Goal: Information Seeking & Learning: Find specific fact

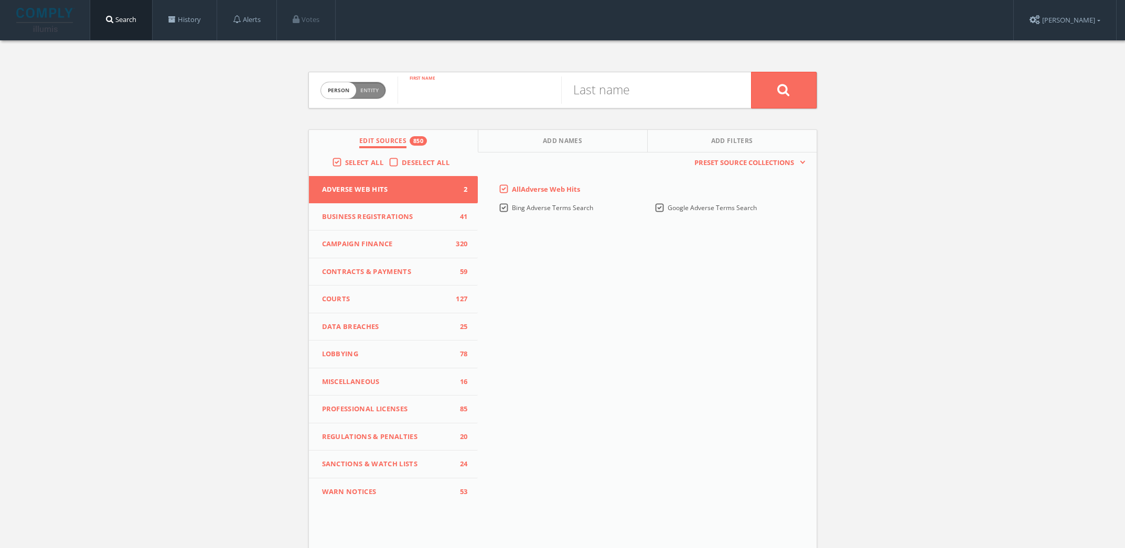
click at [467, 89] on input "text" at bounding box center [479, 90] width 164 height 27
click at [199, 21] on link "History" at bounding box center [185, 20] width 64 height 40
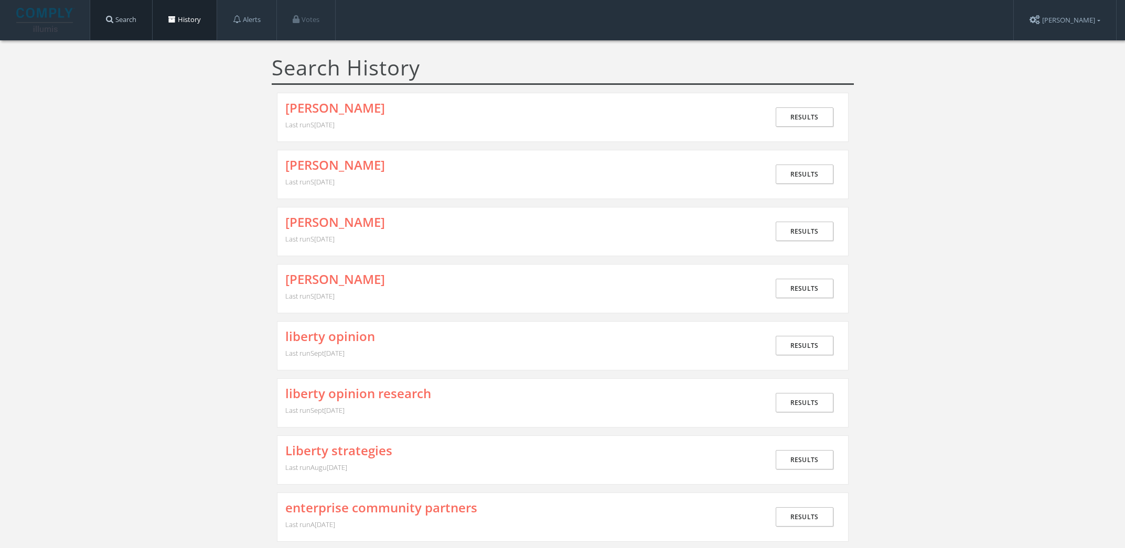
click at [133, 18] on link "Search" at bounding box center [121, 20] width 62 height 40
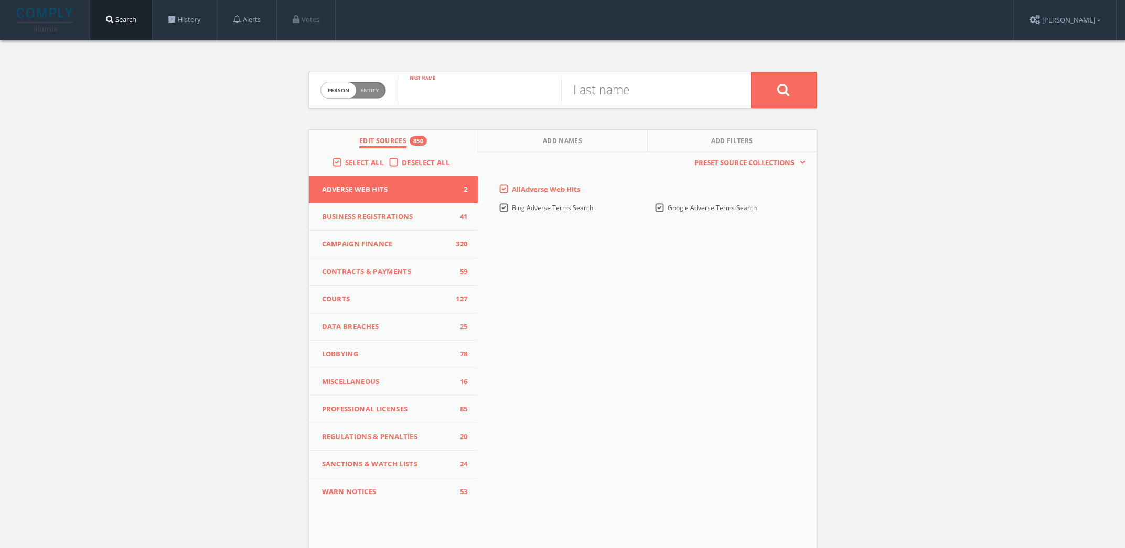
click at [433, 87] on input "text" at bounding box center [479, 90] width 164 height 27
type input "nicolino"
type input "[PERSON_NAME]"
drag, startPoint x: 433, startPoint y: 87, endPoint x: 685, endPoint y: 118, distance: 254.1
click at [685, 118] on div "Person Entity perso[PERSON_NAME] First nam[PERSON_NAME] Last name Edit Sources …" at bounding box center [562, 308] width 524 height 537
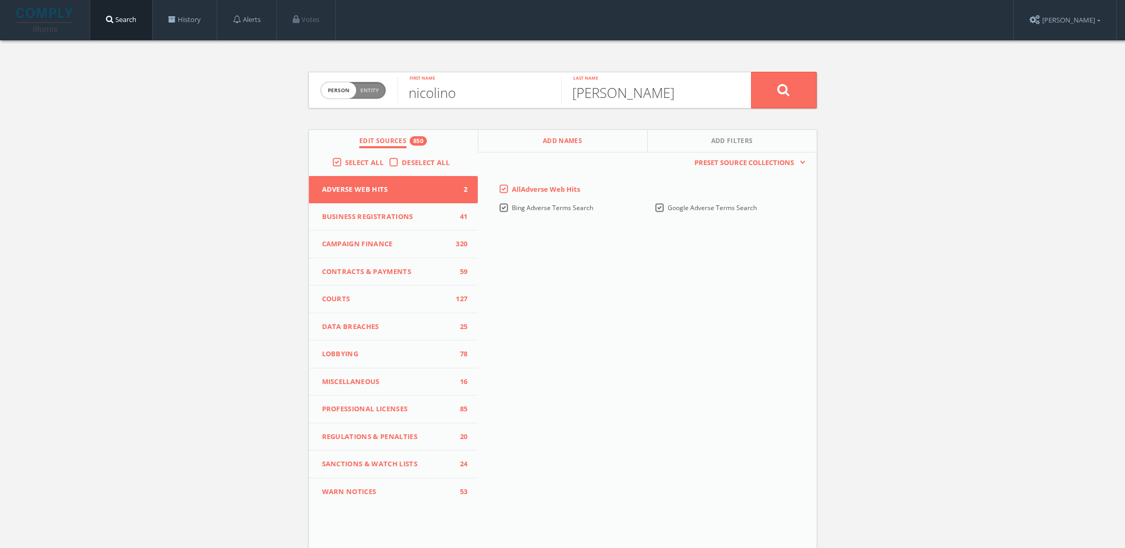
click at [537, 146] on button "Add Names" at bounding box center [562, 141] width 169 height 23
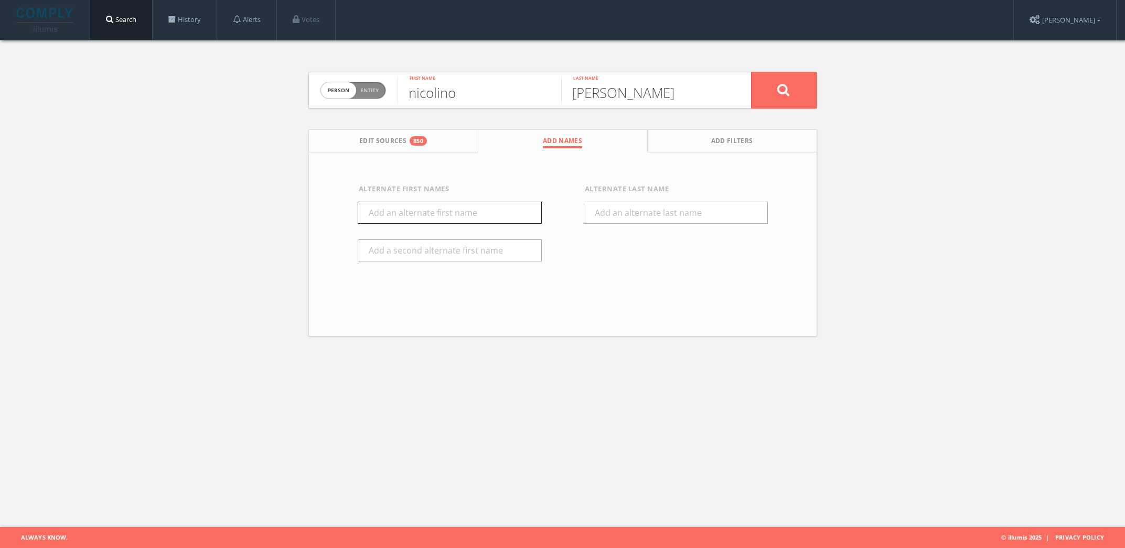
click at [422, 218] on input "text" at bounding box center [450, 213] width 184 height 22
type input "[PERSON_NAME]"
click at [797, 95] on button at bounding box center [784, 90] width 66 height 37
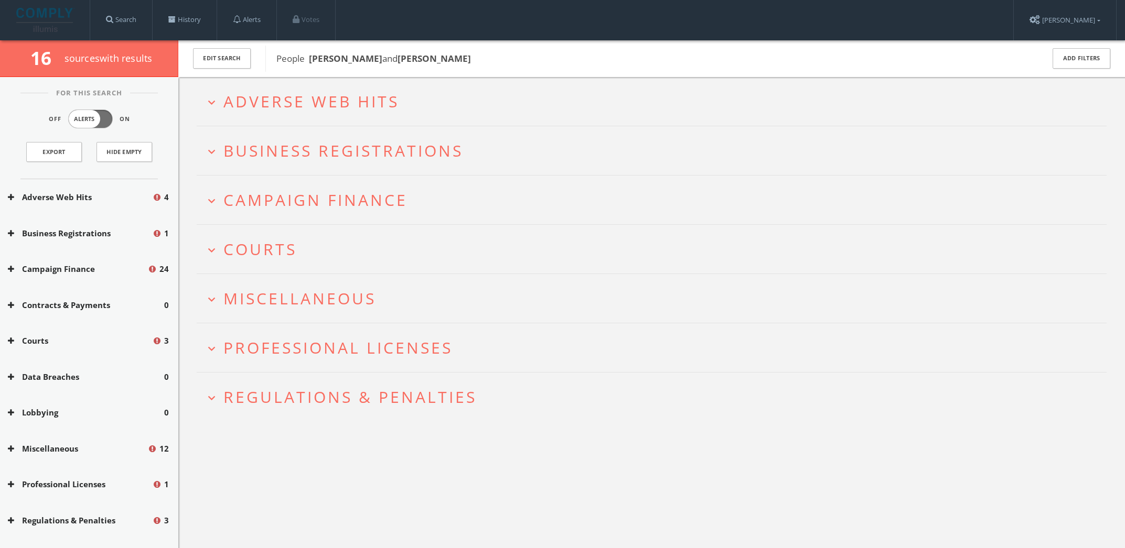
click at [364, 105] on span "Adverse Web Hits" at bounding box center [311, 101] width 176 height 21
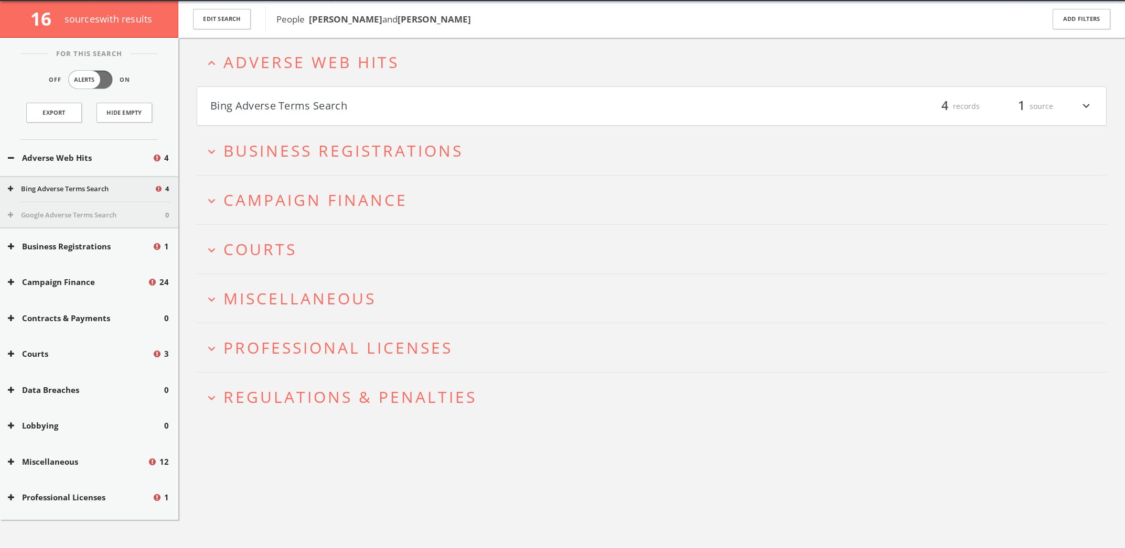
scroll to position [40, 0]
click at [384, 117] on h4 "Bing Adverse Terms Search filter_list 4 records 1 source expand_more" at bounding box center [651, 106] width 909 height 39
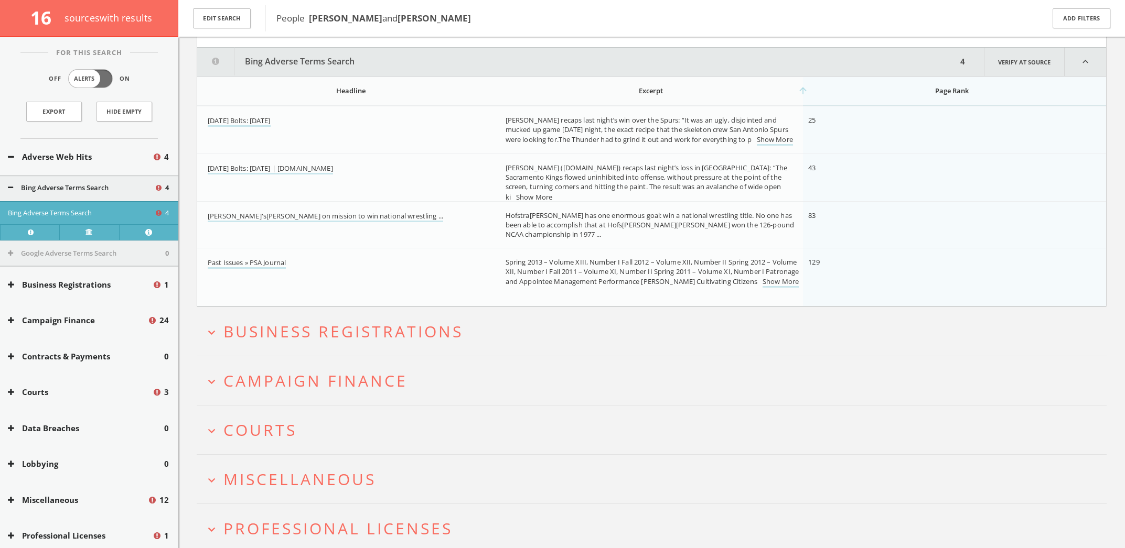
scroll to position [128, 0]
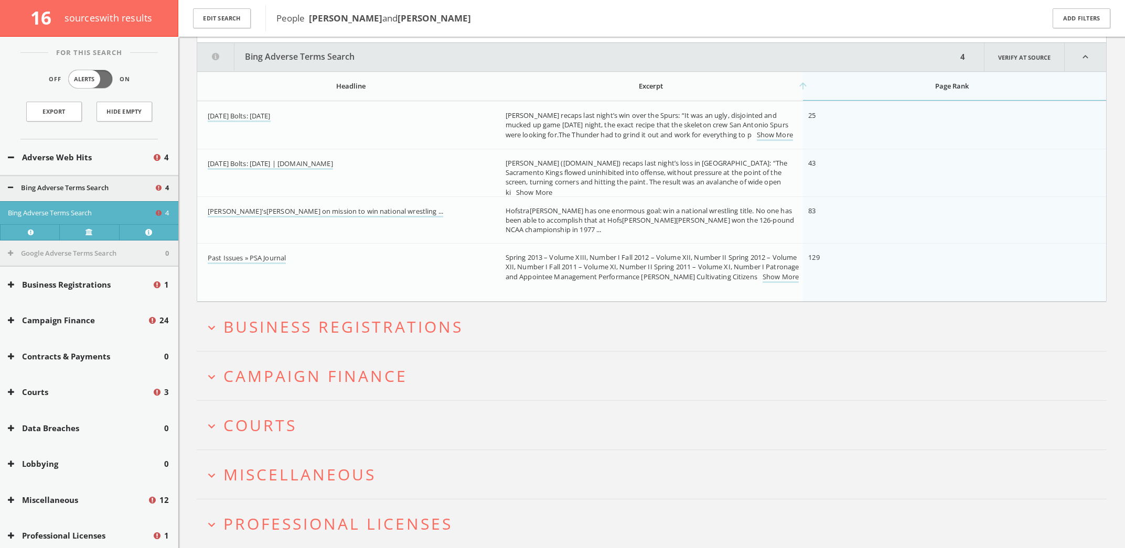
click at [350, 325] on span "Business Registrations" at bounding box center [343, 326] width 240 height 21
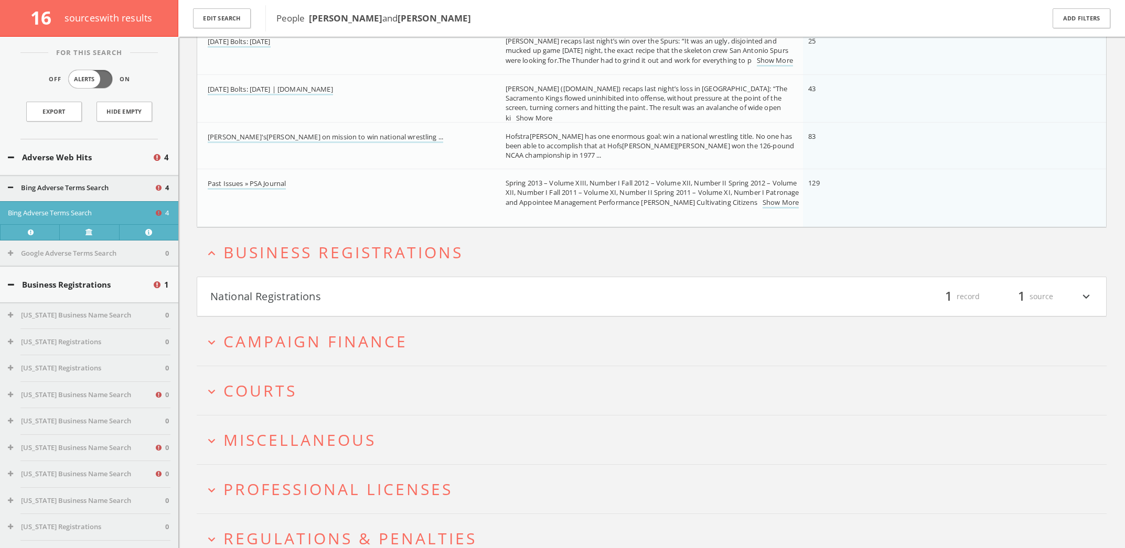
scroll to position [253, 0]
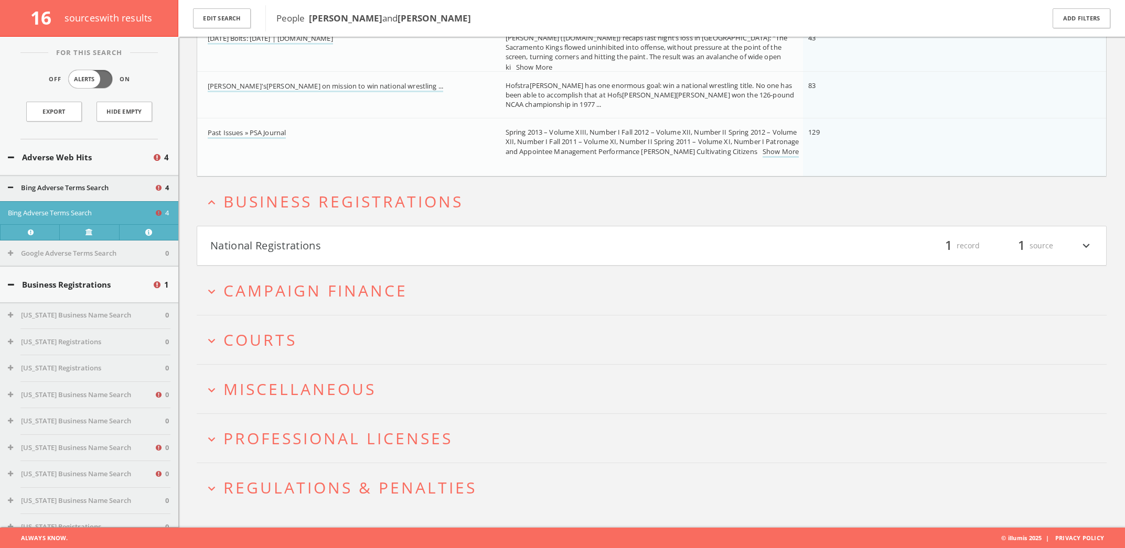
click at [412, 246] on button "National Registrations" at bounding box center [430, 246] width 441 height 18
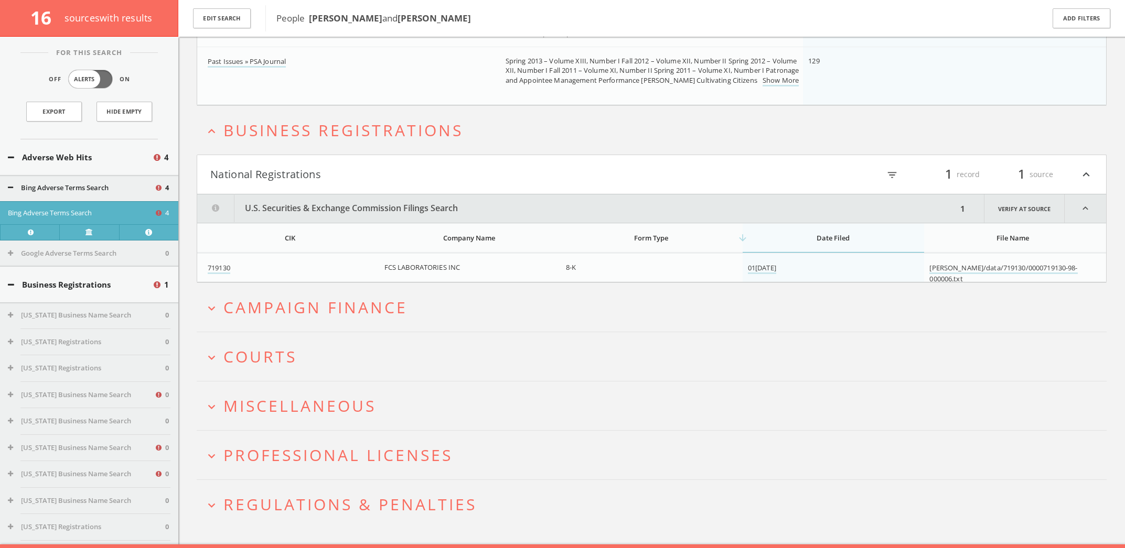
scroll to position [341, 0]
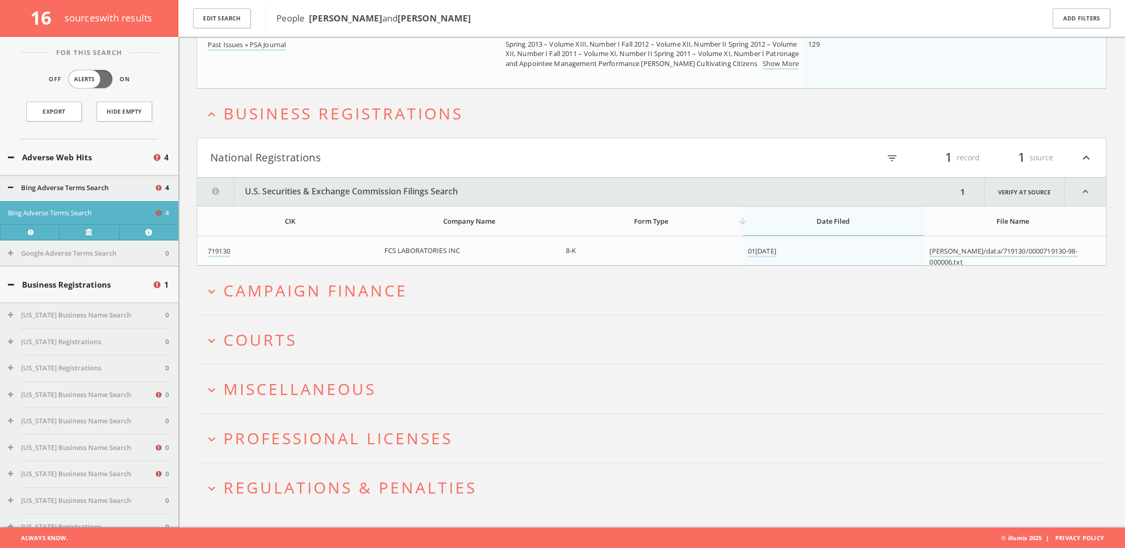
click at [401, 292] on span "Campaign Finance" at bounding box center [315, 290] width 184 height 21
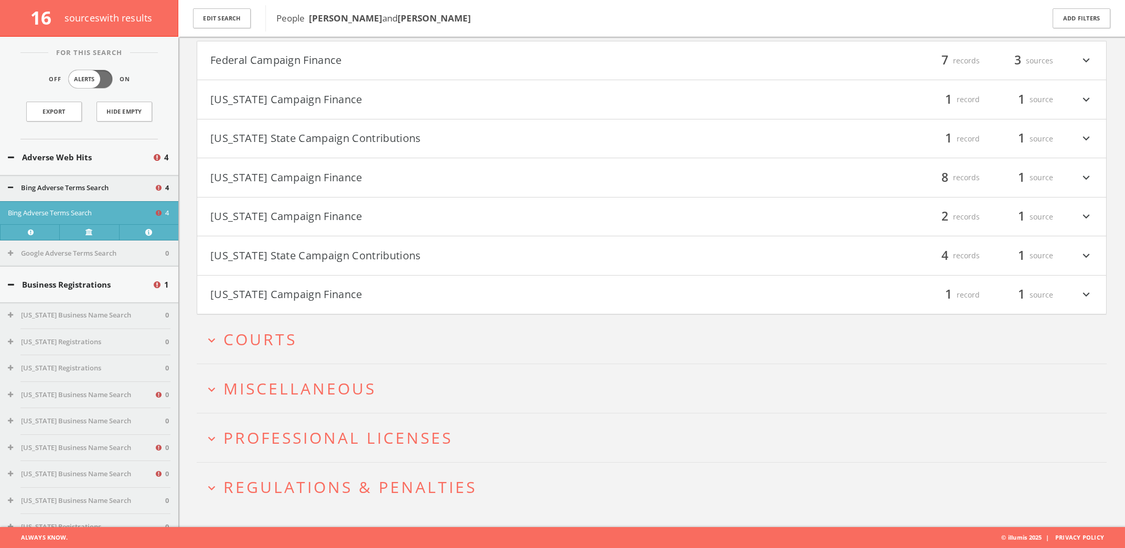
scroll to position [607, 0]
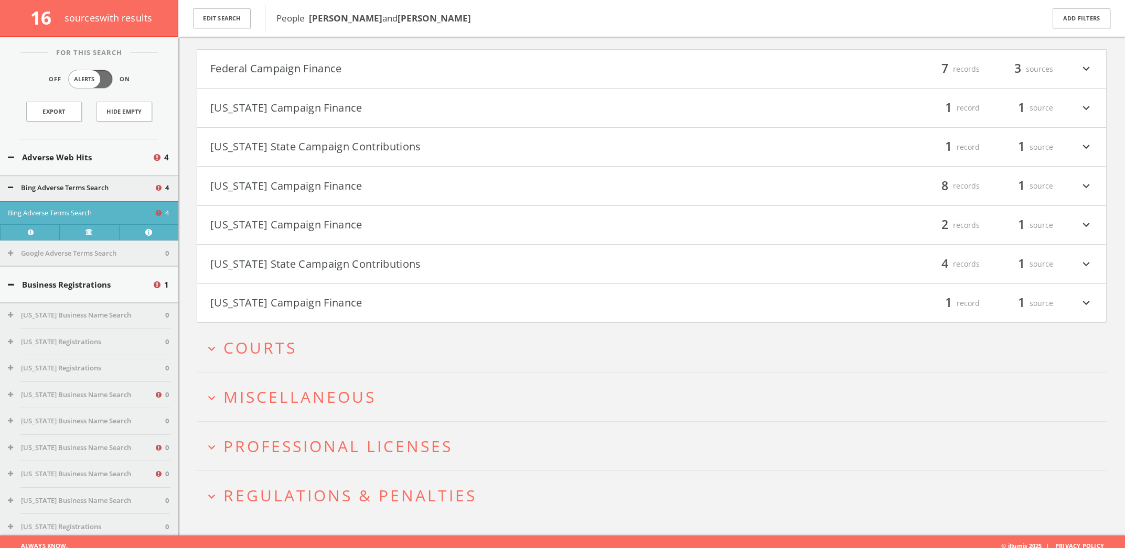
click at [1085, 67] on icon "expand_more" at bounding box center [1086, 69] width 14 height 18
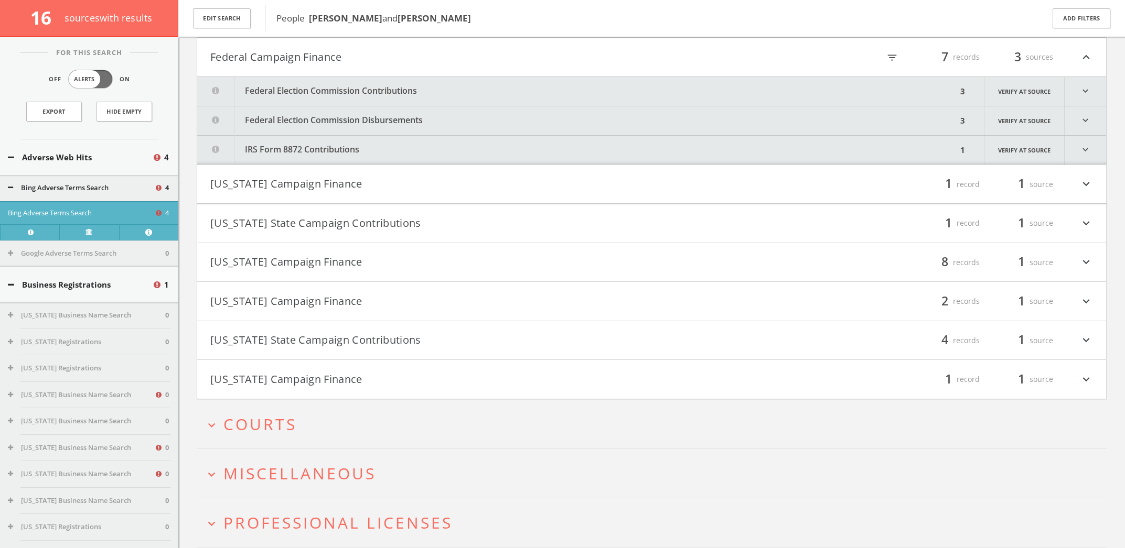
click at [1081, 91] on icon "expand_more" at bounding box center [1084, 91] width 41 height 29
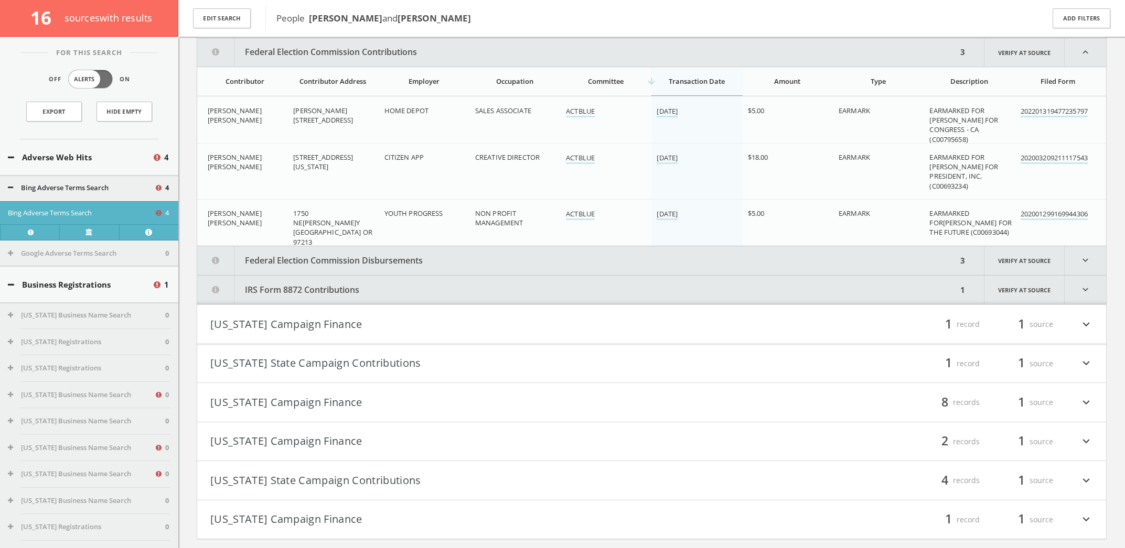
scroll to position [659, 0]
click at [1085, 258] on icon "expand_more" at bounding box center [1084, 260] width 41 height 29
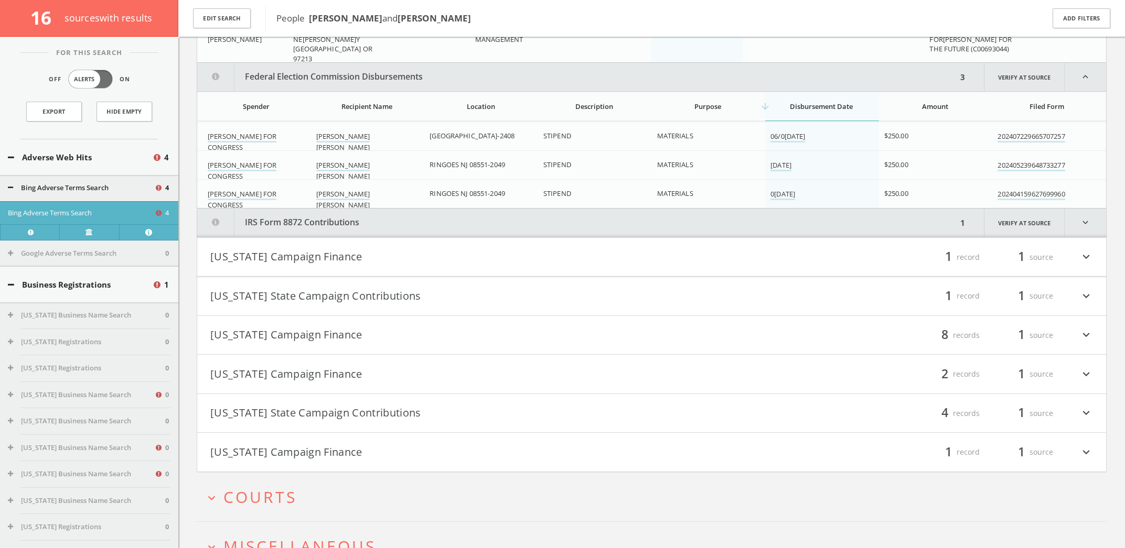
scroll to position [867, 0]
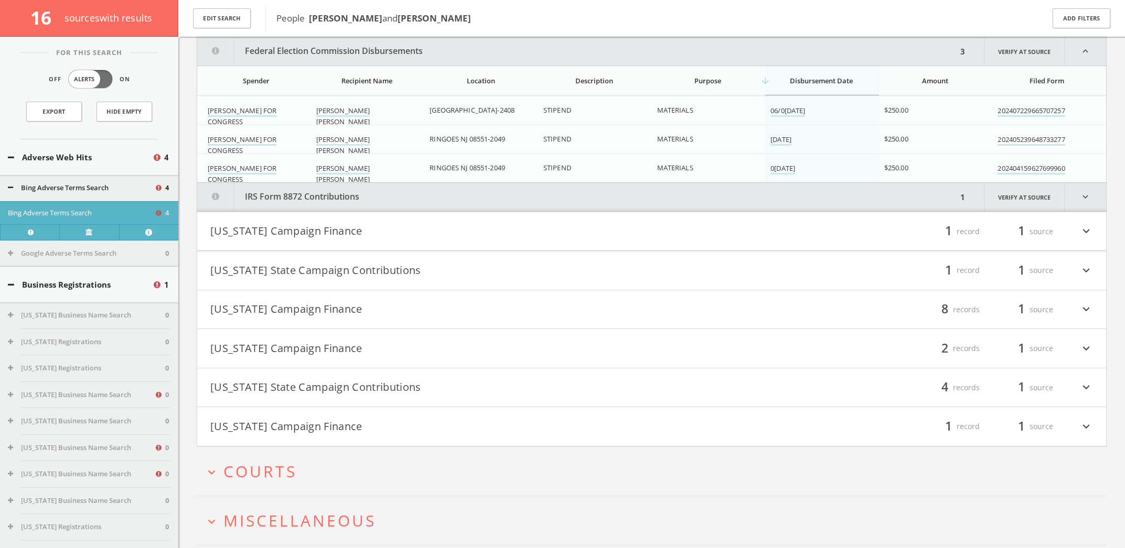
click at [1087, 230] on icon "expand_more" at bounding box center [1086, 232] width 14 height 18
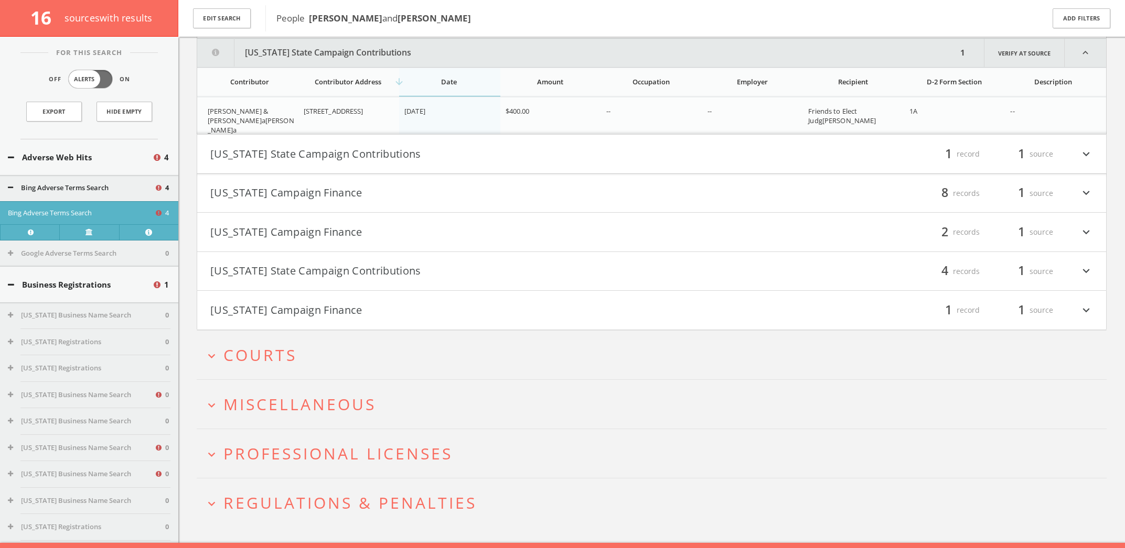
scroll to position [1081, 0]
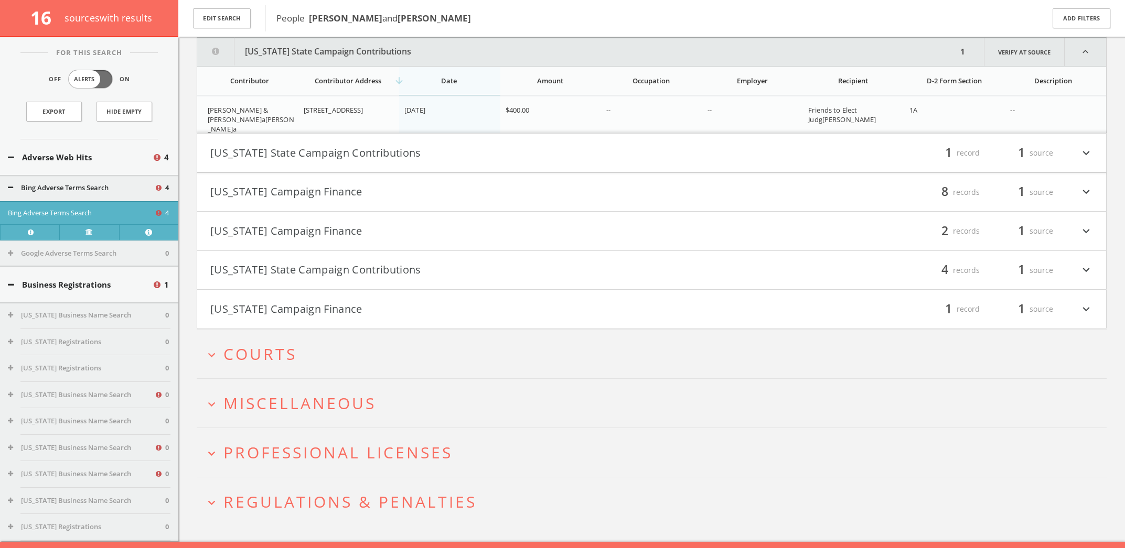
click at [1090, 151] on icon "expand_more" at bounding box center [1086, 153] width 14 height 18
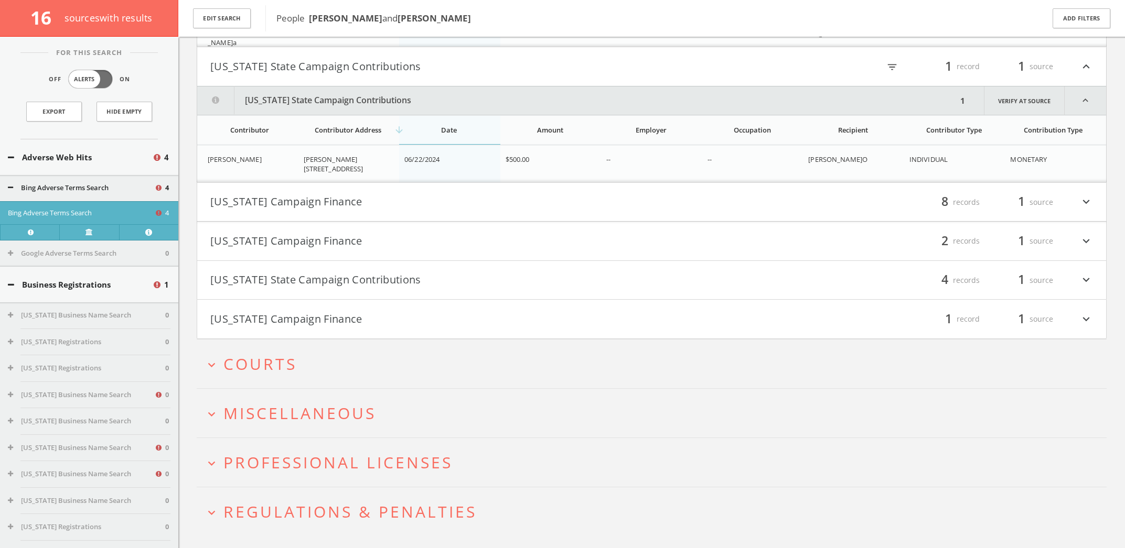
scroll to position [1192, 0]
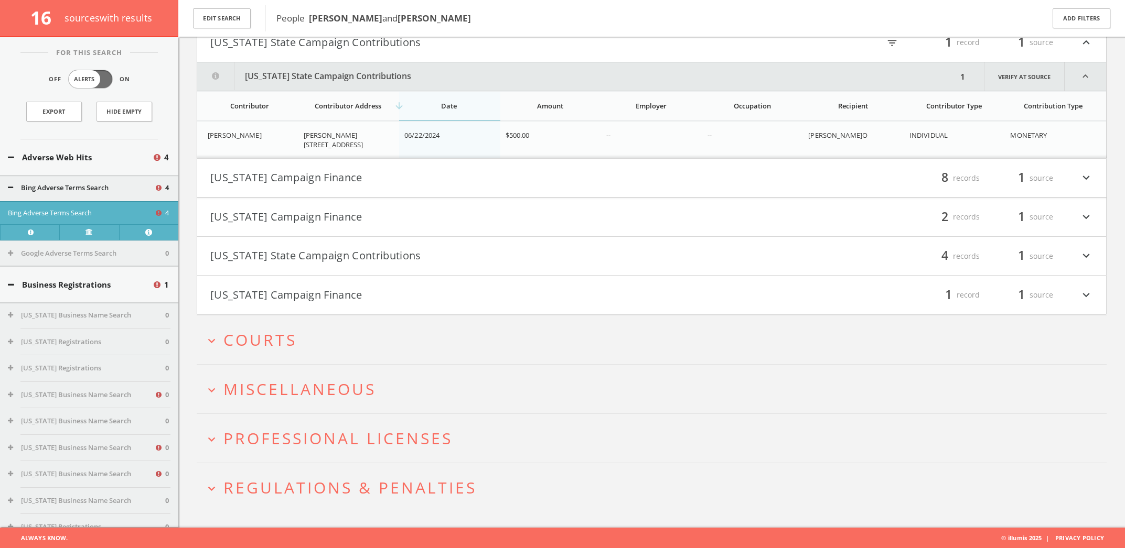
click at [1085, 181] on icon "expand_more" at bounding box center [1086, 178] width 14 height 18
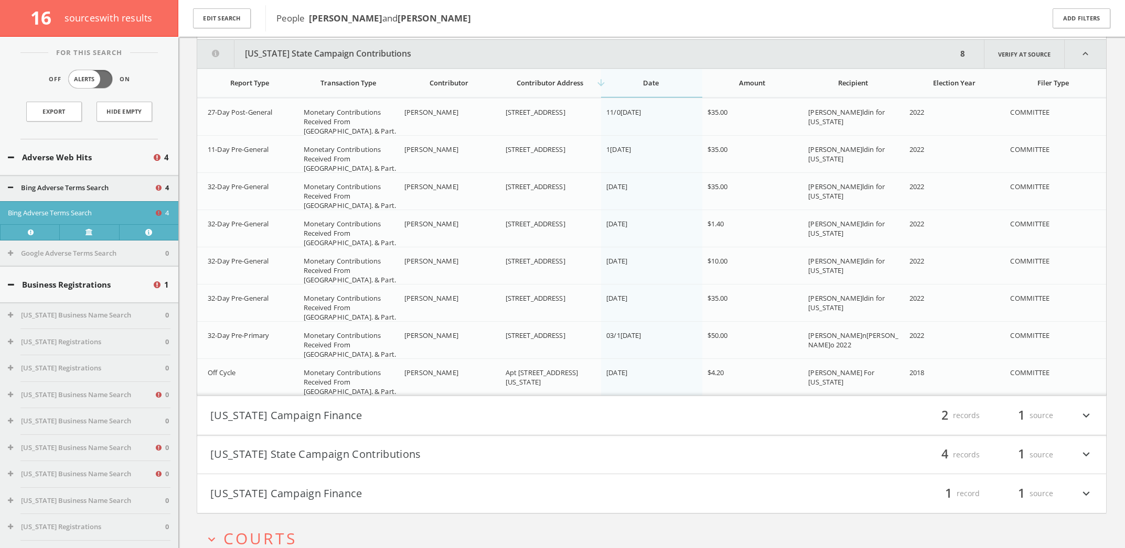
scroll to position [1352, 0]
click at [1079, 410] on icon "expand_more" at bounding box center [1086, 414] width 14 height 18
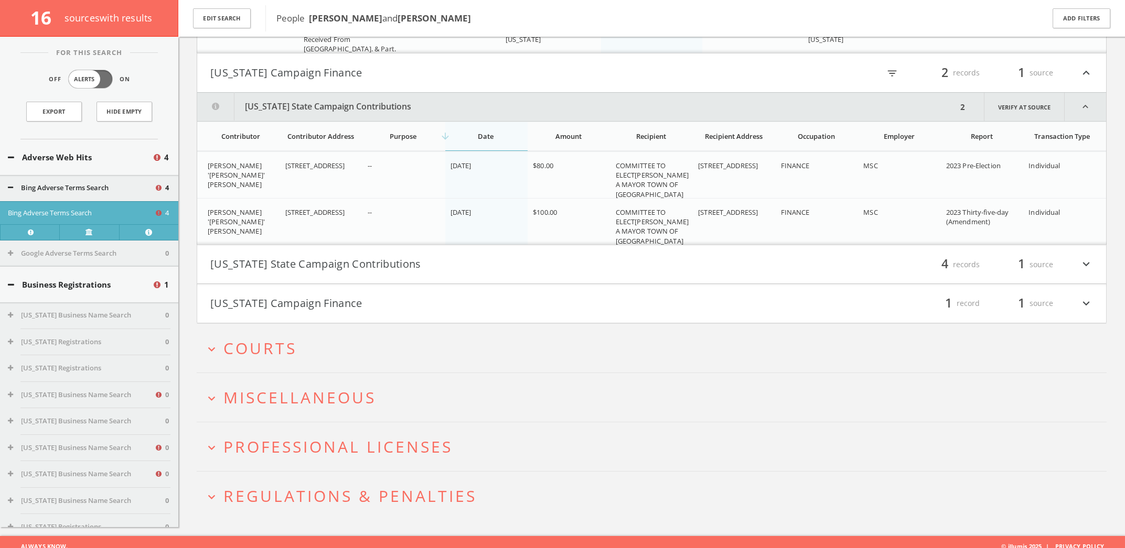
scroll to position [1701, 0]
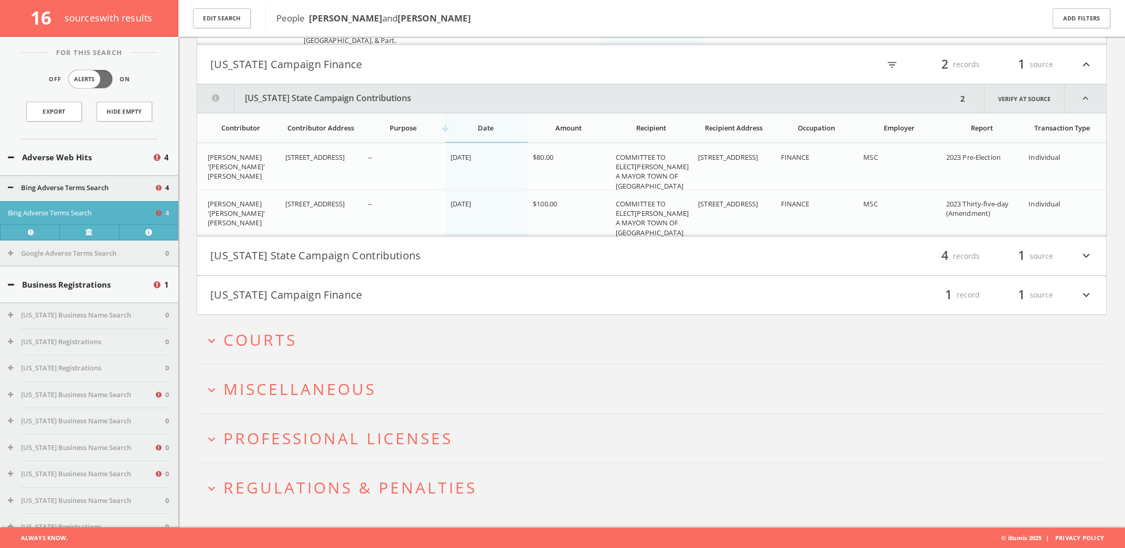
click at [1085, 255] on icon "expand_more" at bounding box center [1086, 256] width 14 height 18
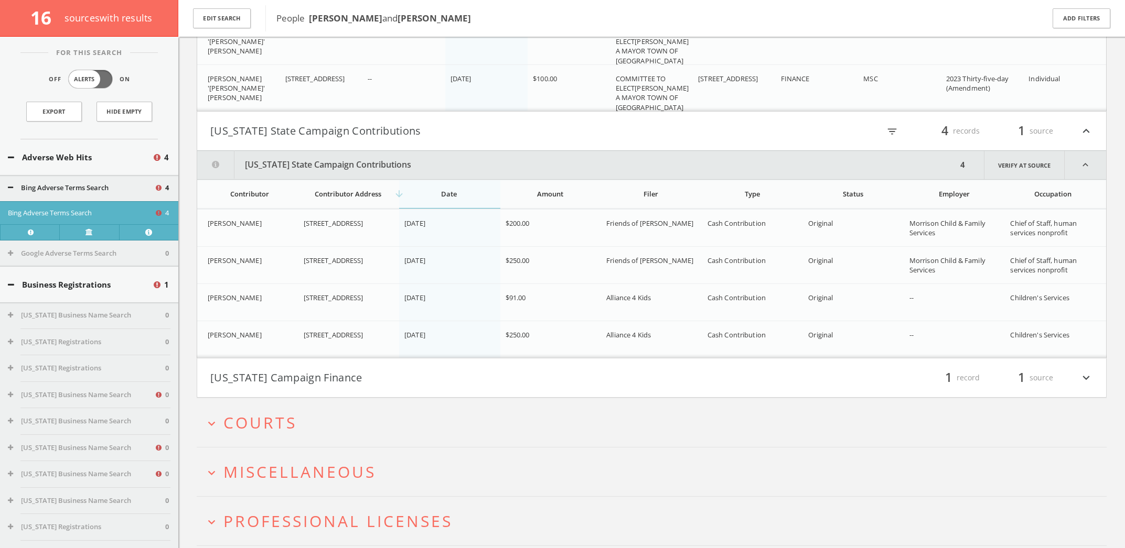
scroll to position [1910, 0]
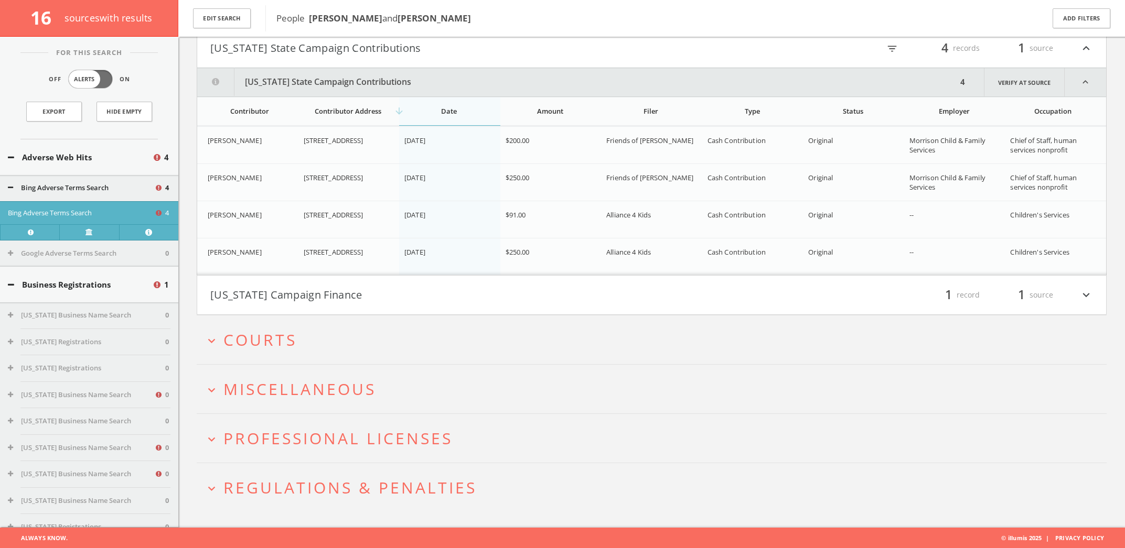
click at [1085, 292] on icon "expand_more" at bounding box center [1086, 295] width 14 height 18
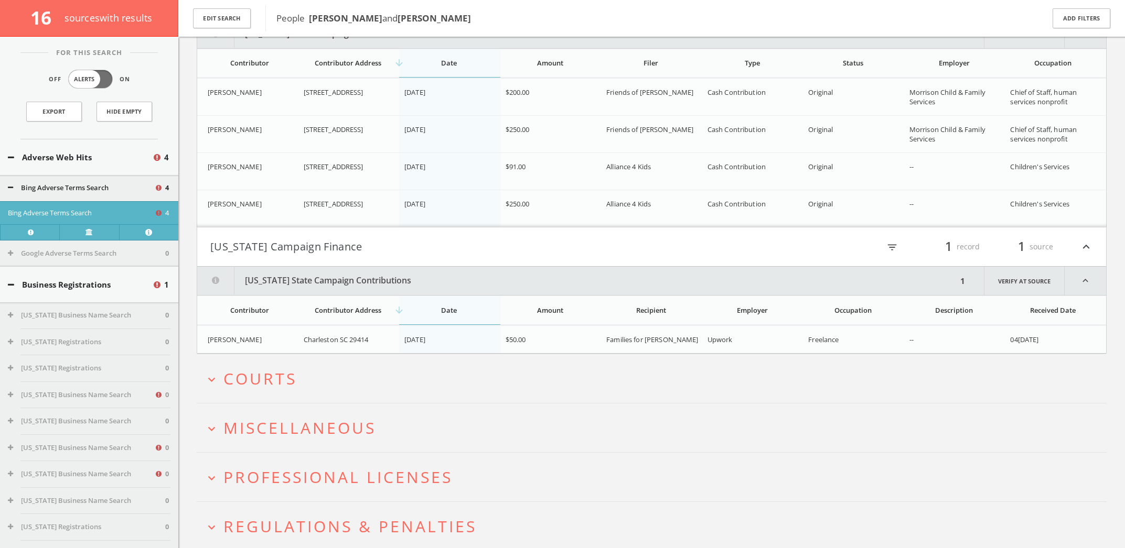
scroll to position [1997, 0]
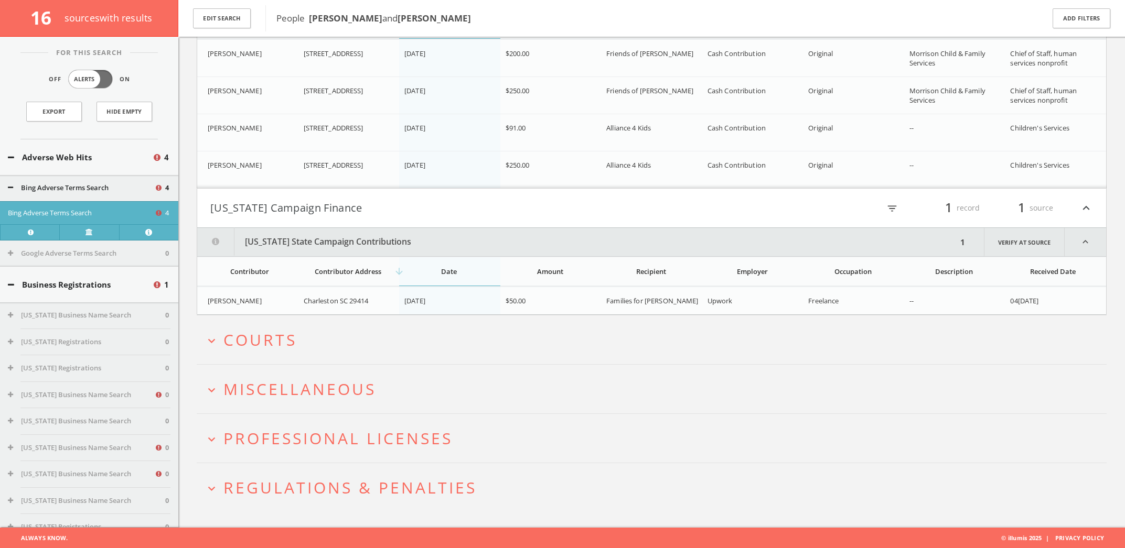
click at [580, 345] on button "expand_more Courts" at bounding box center [655, 339] width 902 height 17
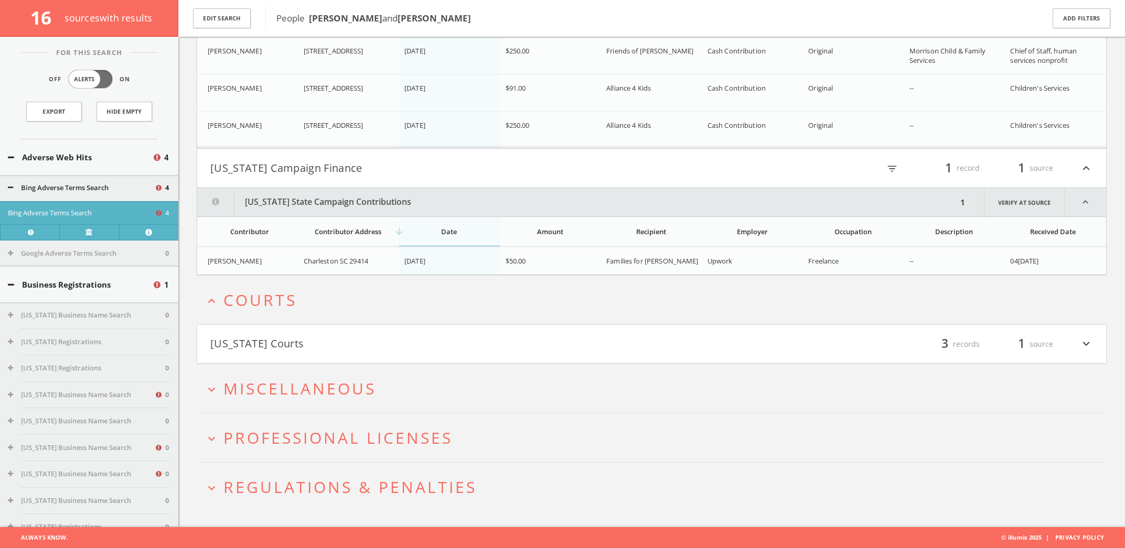
drag, startPoint x: 600, startPoint y: 348, endPoint x: 603, endPoint y: 343, distance: 5.4
click at [602, 345] on button "[US_STATE] Courts" at bounding box center [430, 345] width 441 height 18
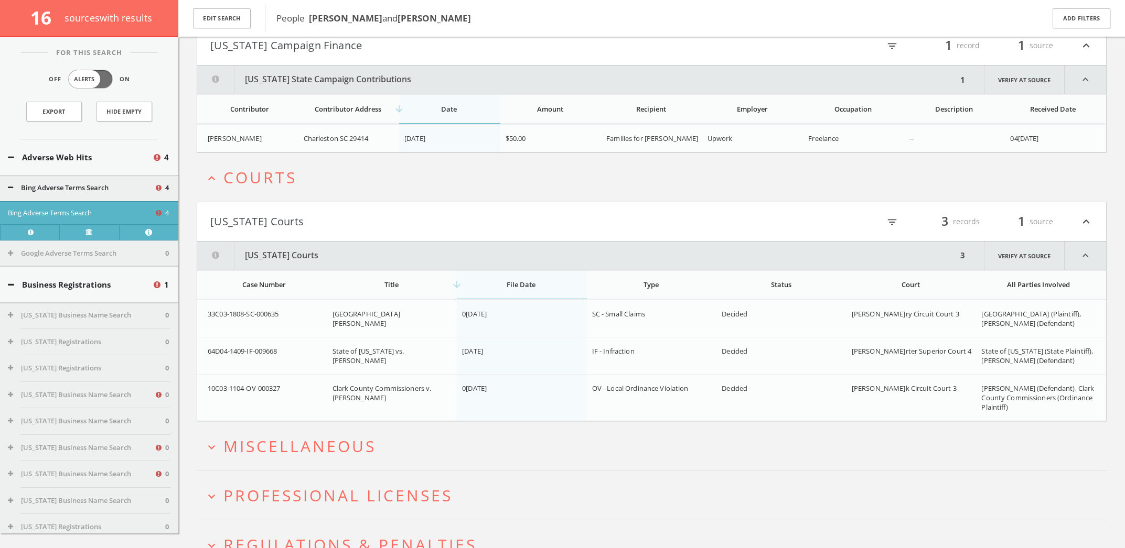
scroll to position [2217, 0]
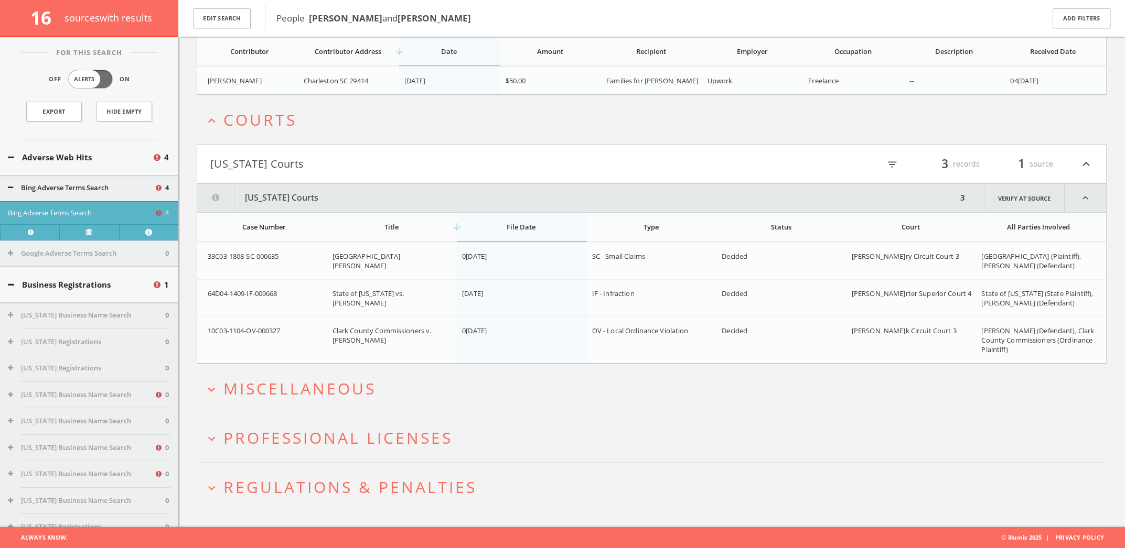
click at [585, 383] on button "expand_more Miscellaneous" at bounding box center [655, 388] width 902 height 17
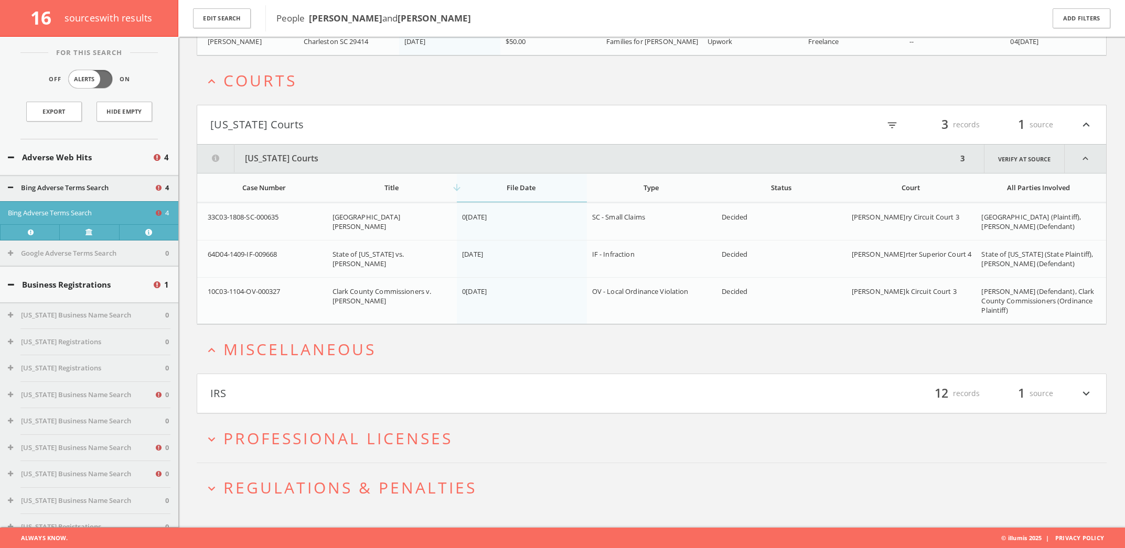
click at [601, 390] on button "IRS" at bounding box center [430, 394] width 441 height 18
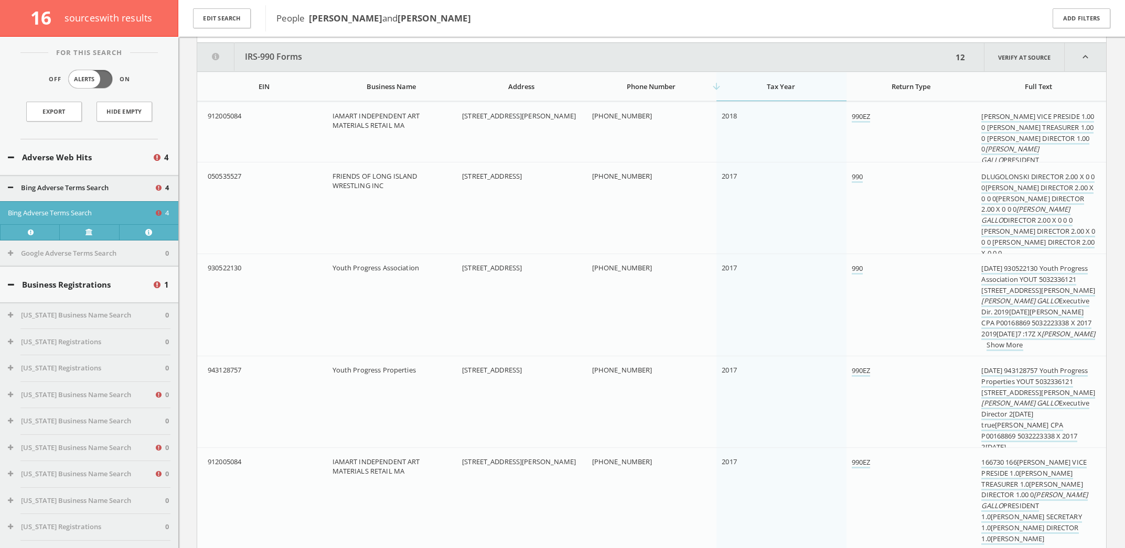
scroll to position [2633, 0]
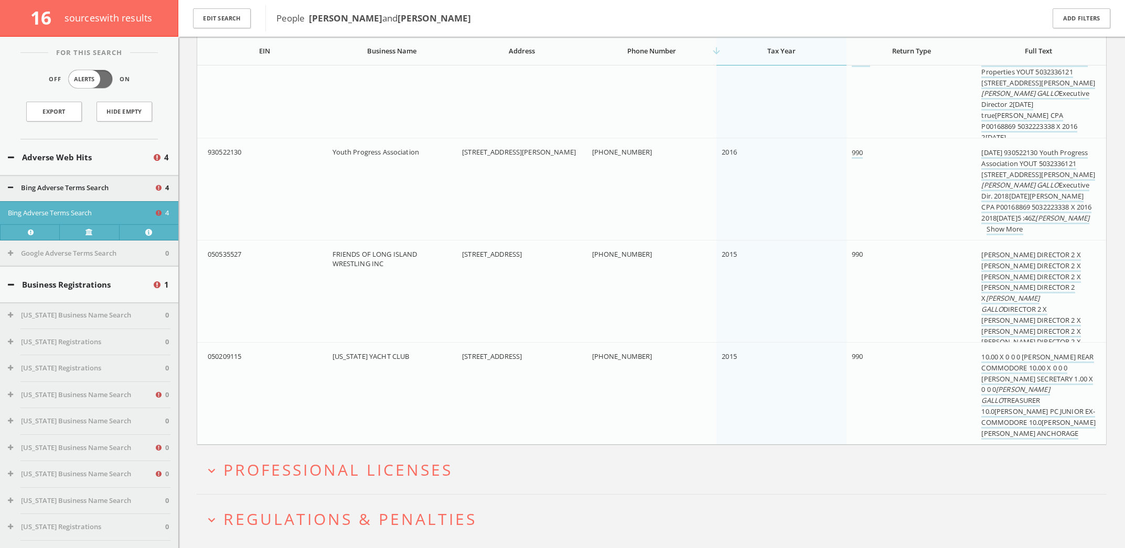
click at [531, 467] on button "expand_more Professional Licenses" at bounding box center [655, 469] width 902 height 17
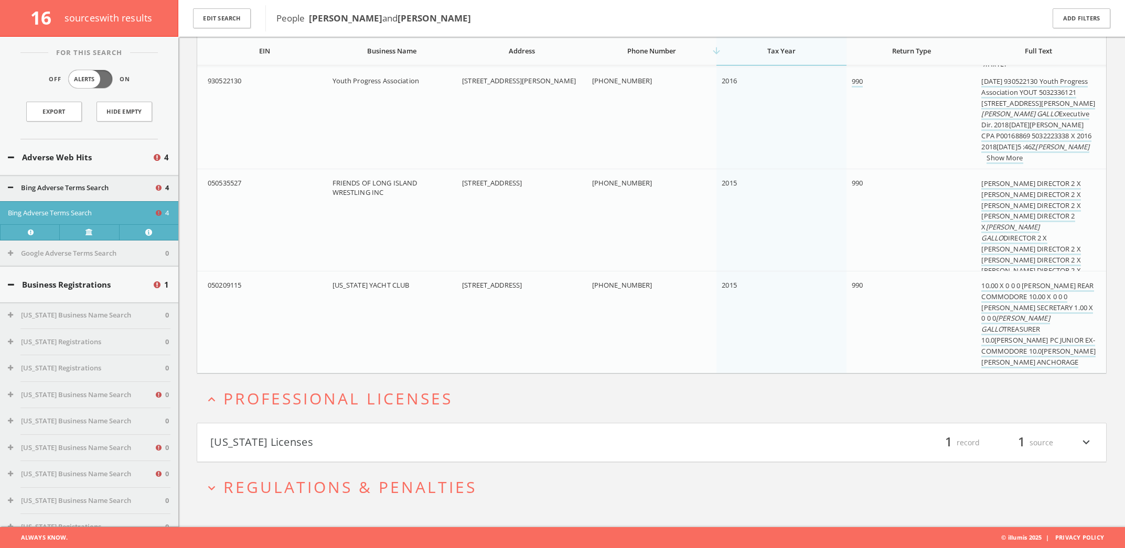
scroll to position [3467, 0]
click at [562, 479] on button "expand_more Regulations & Penalties" at bounding box center [655, 487] width 902 height 17
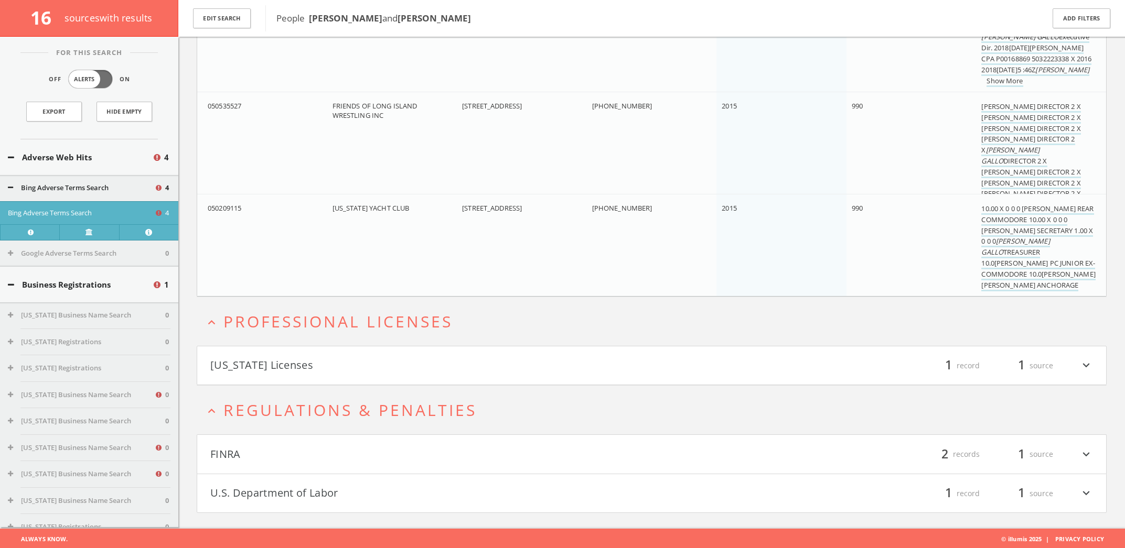
scroll to position [3545, 0]
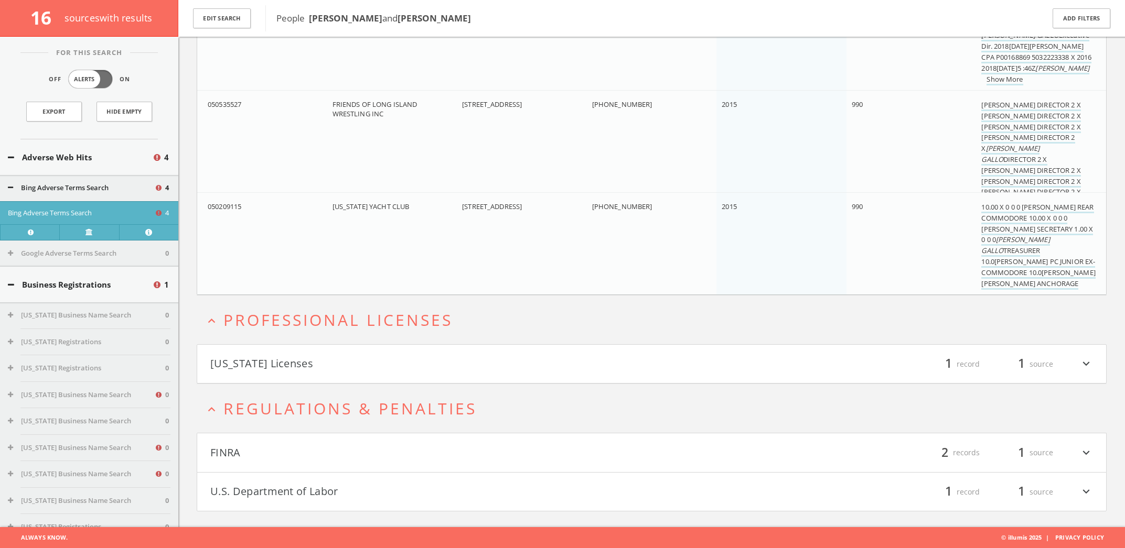
click at [623, 458] on button "FINRA" at bounding box center [430, 453] width 441 height 18
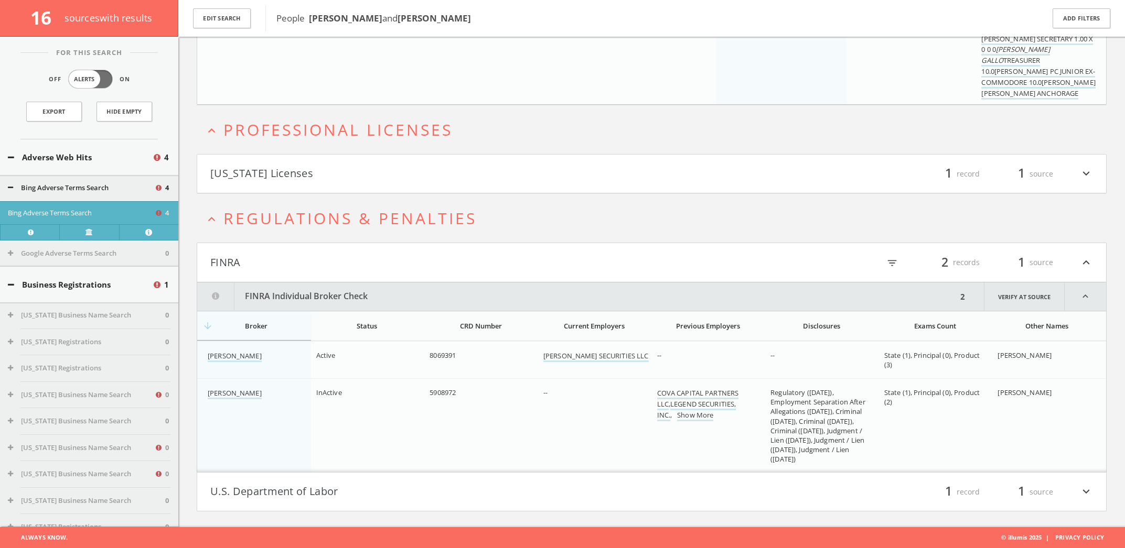
scroll to position [3736, 0]
drag, startPoint x: 607, startPoint y: 496, endPoint x: 603, endPoint y: 489, distance: 8.2
click at [607, 496] on button "U.S. Department of Labor" at bounding box center [430, 492] width 441 height 18
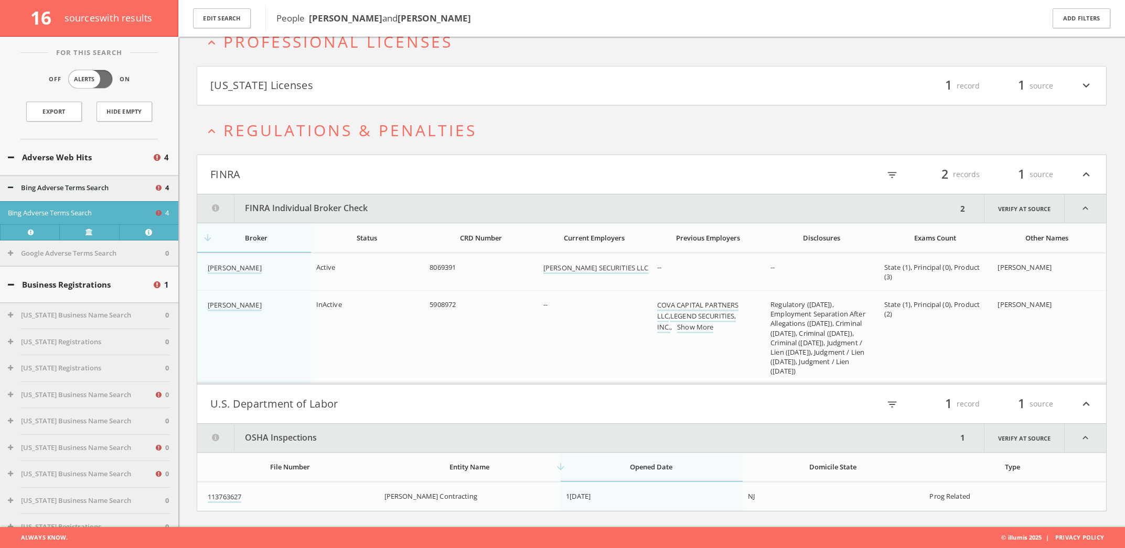
scroll to position [3824, 0]
click at [58, 106] on link "Export" at bounding box center [54, 112] width 56 height 20
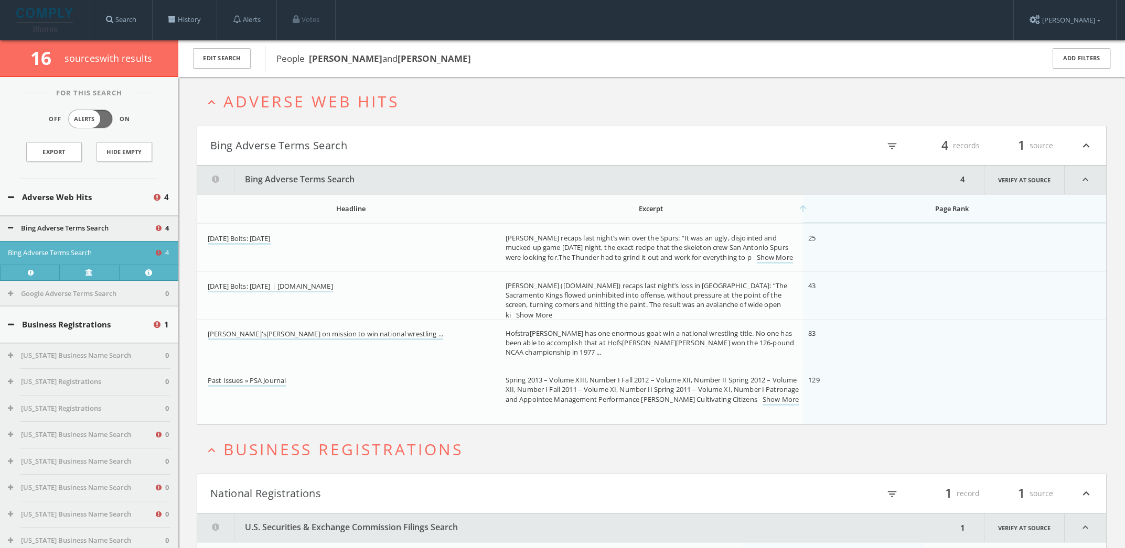
scroll to position [0, 0]
click at [227, 56] on button "Edit Search" at bounding box center [222, 58] width 58 height 20
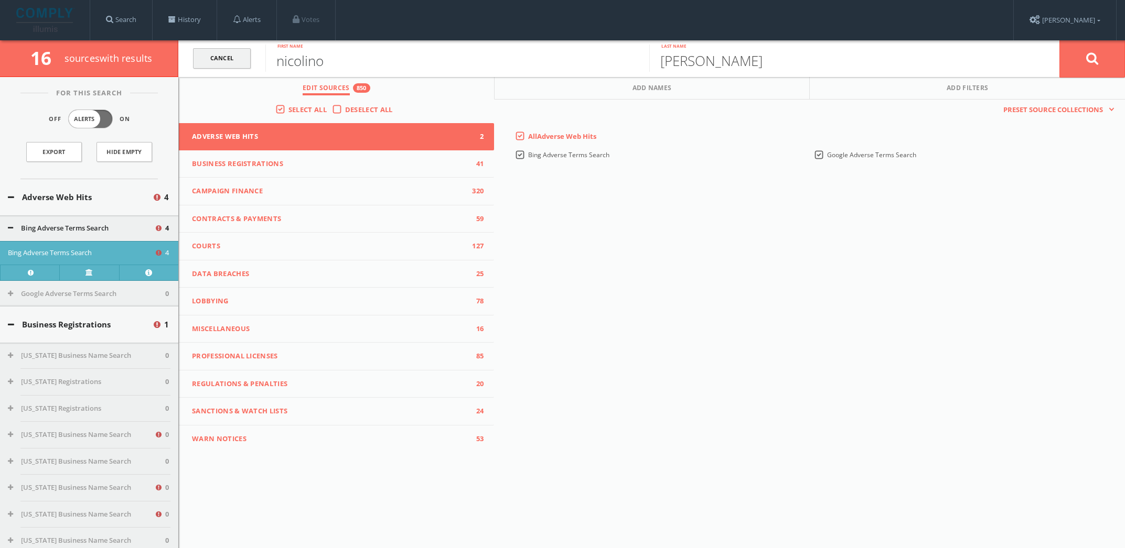
drag, startPoint x: 337, startPoint y: 60, endPoint x: 224, endPoint y: 53, distance: 113.5
click at [224, 53] on form "Cancel [PERSON_NAME] First name [PERSON_NAME] Last name Cancel" at bounding box center [651, 58] width 946 height 37
type input "damilo"
type input "[PERSON_NAME]"
drag, startPoint x: 224, startPoint y: 53, endPoint x: 131, endPoint y: 18, distance: 99.7
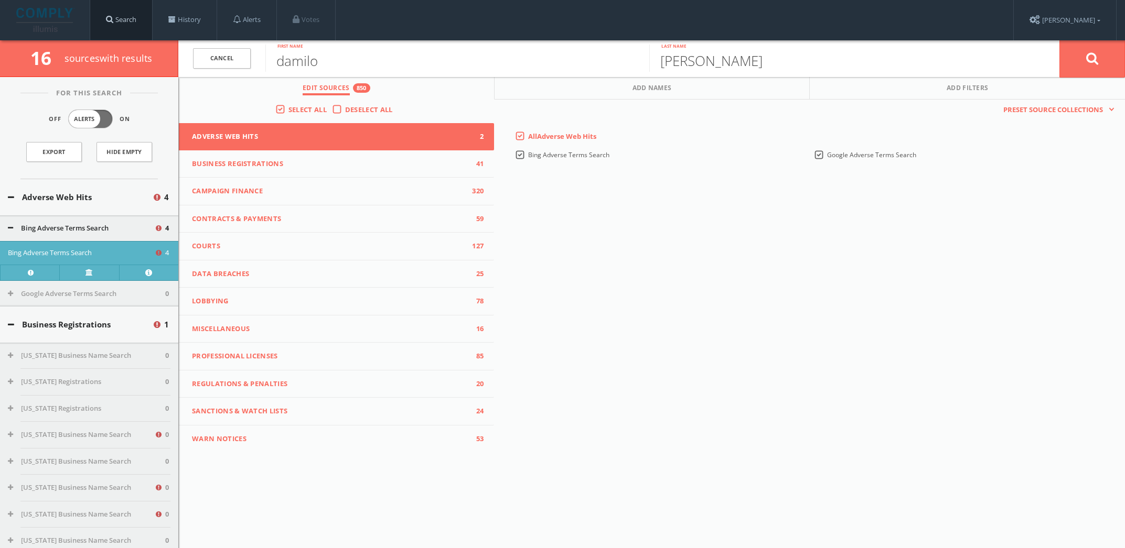
click at [131, 18] on link "Search" at bounding box center [121, 20] width 62 height 40
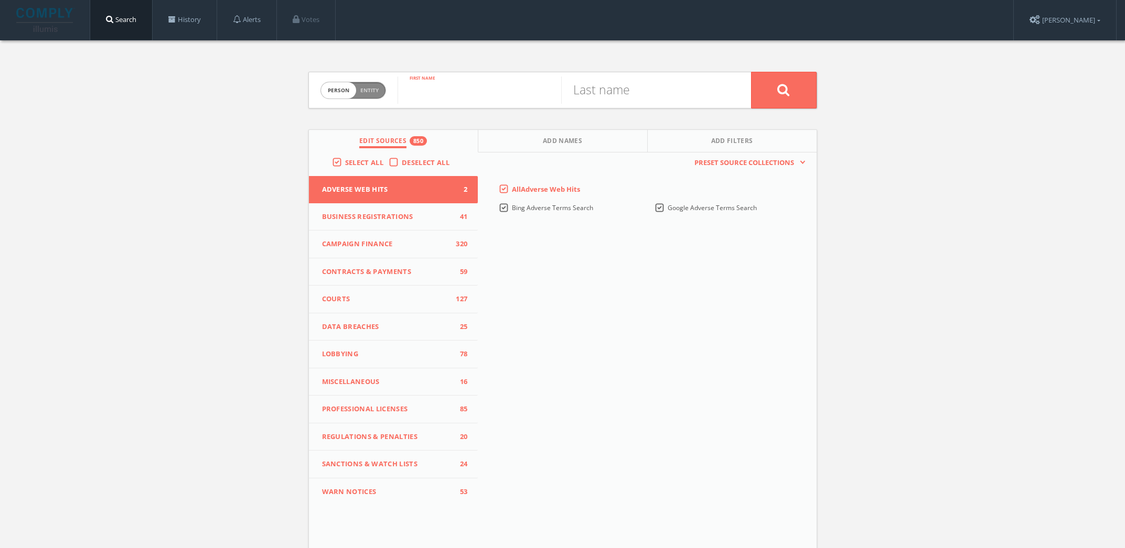
click at [448, 92] on input "text" at bounding box center [479, 90] width 164 height 27
type input "[PERSON_NAME]"
click at [779, 91] on icon at bounding box center [783, 89] width 13 height 13
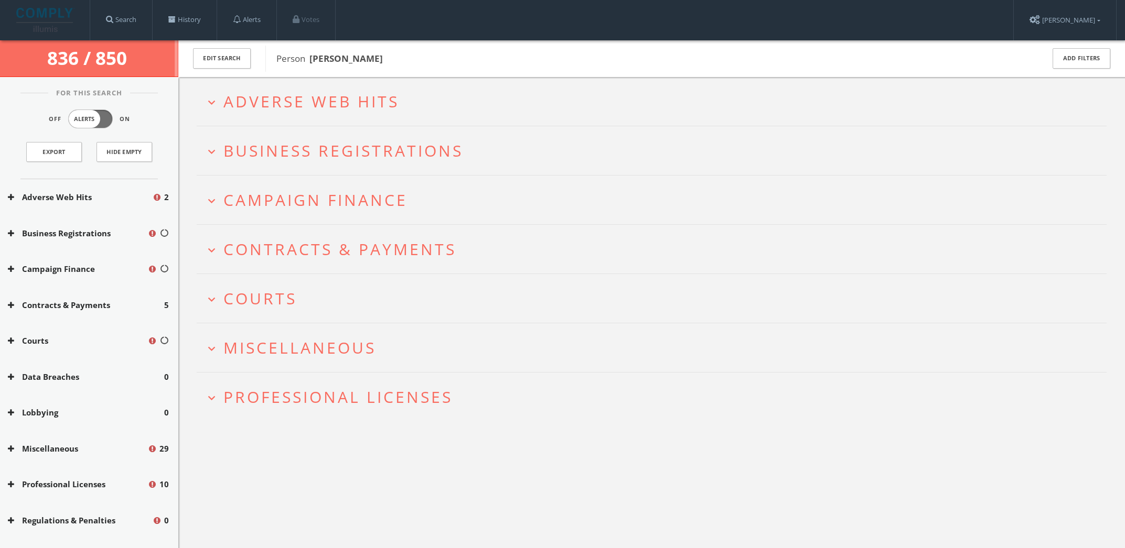
click at [481, 109] on button "expand_more Adverse Web Hits" at bounding box center [655, 101] width 902 height 17
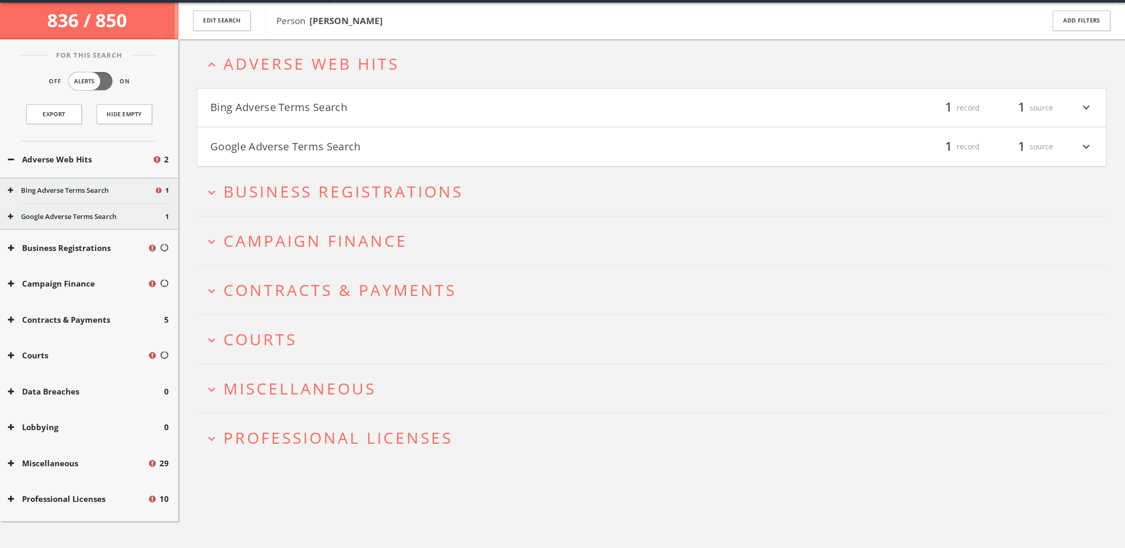
scroll to position [40, 0]
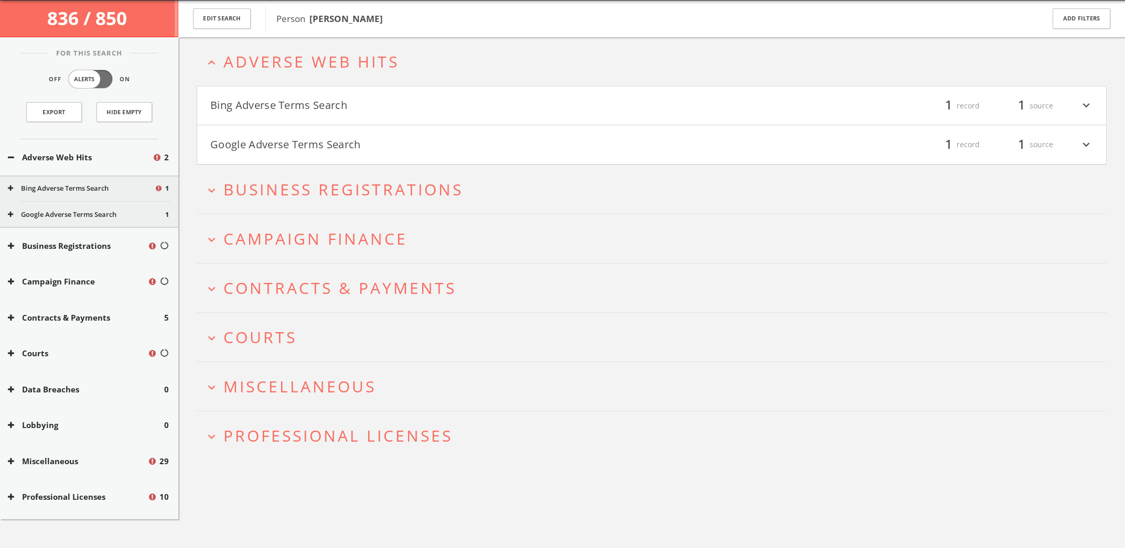
click at [568, 105] on button "Bing Adverse Terms Search" at bounding box center [430, 106] width 441 height 18
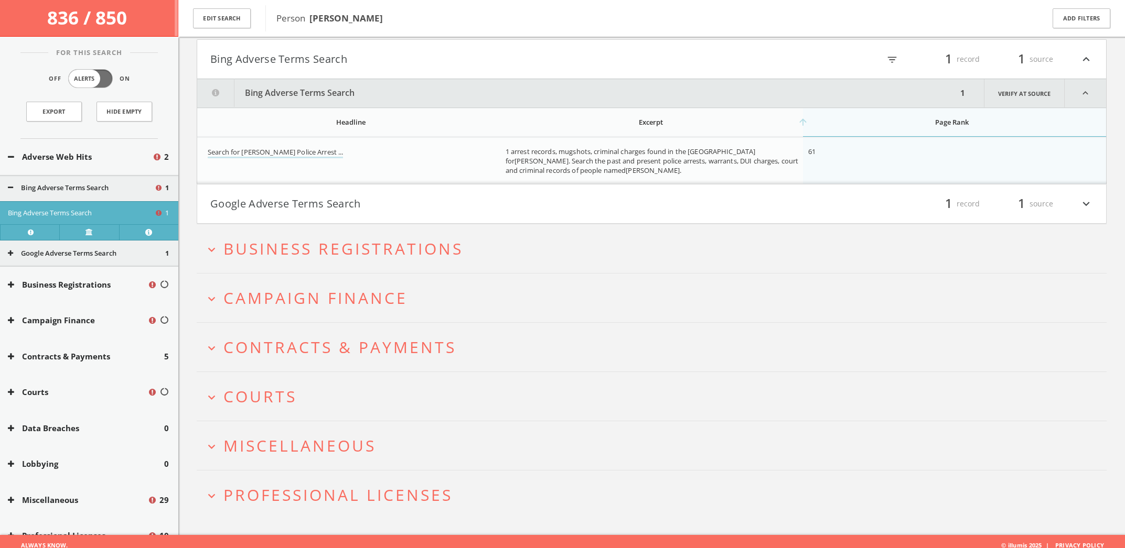
scroll to position [99, 0]
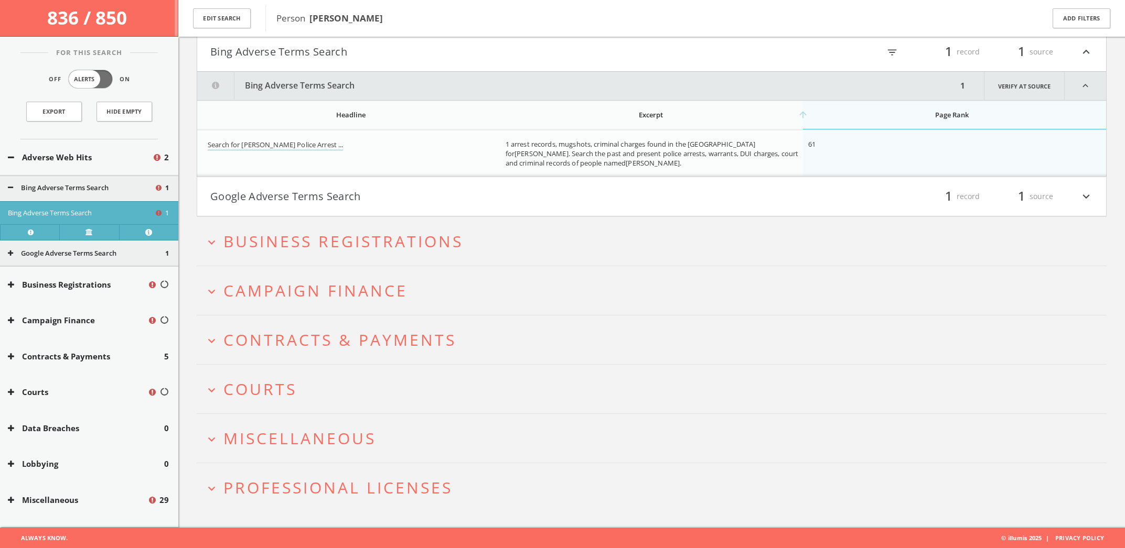
click at [533, 192] on button "Google Adverse Terms Search" at bounding box center [430, 197] width 441 height 18
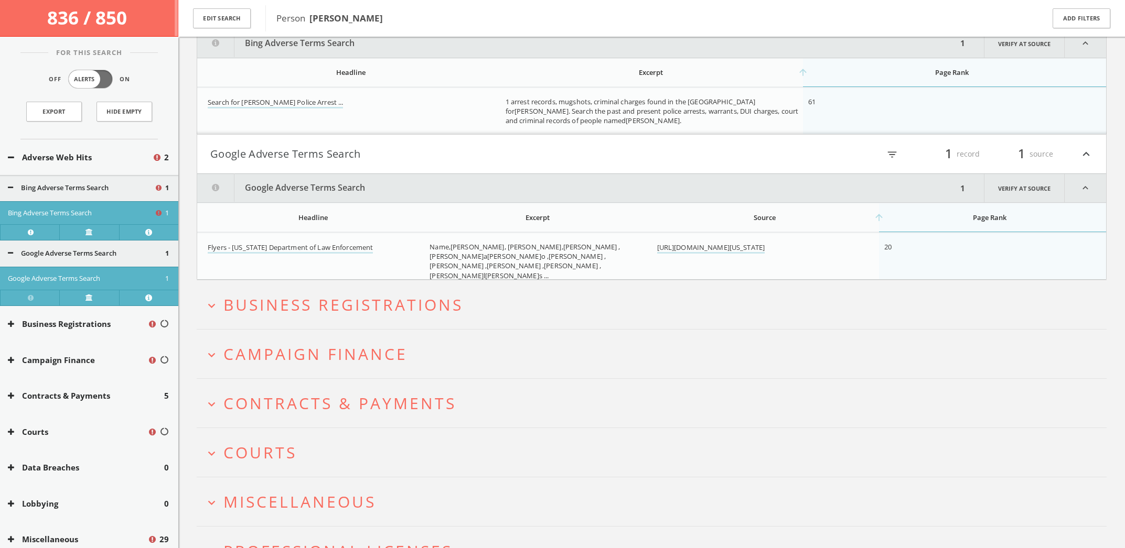
scroll to position [205, 0]
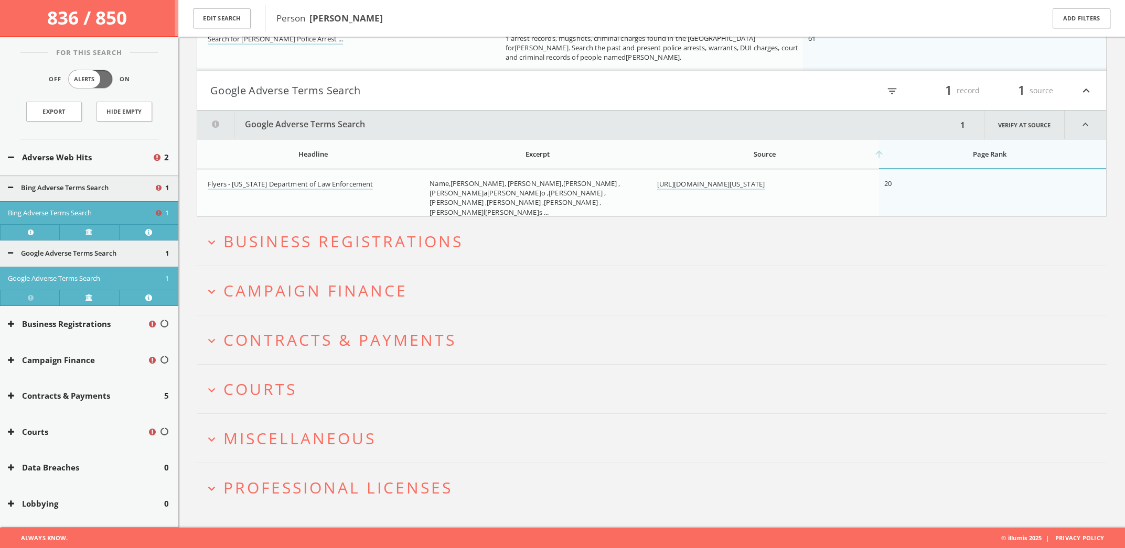
click at [518, 243] on button "expand_more Business Registrations" at bounding box center [655, 241] width 902 height 17
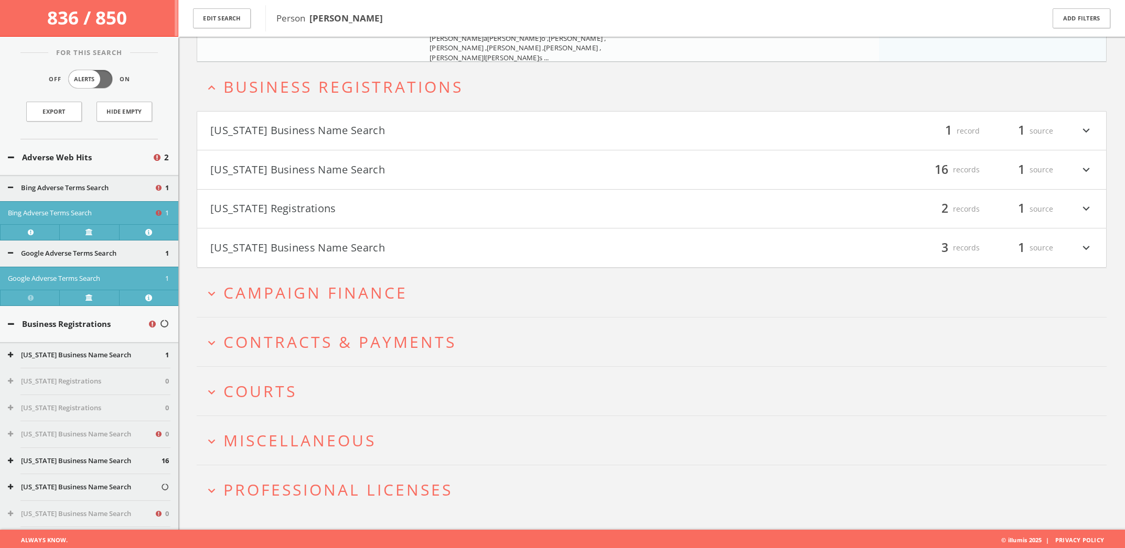
scroll to position [362, 0]
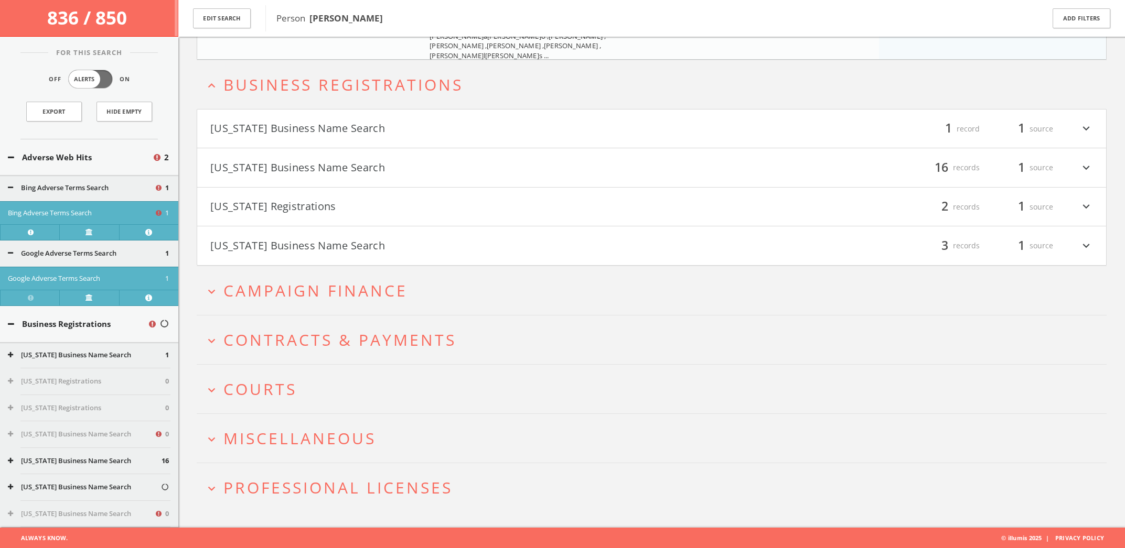
click at [549, 134] on button "[US_STATE] Business Name Search" at bounding box center [430, 129] width 441 height 18
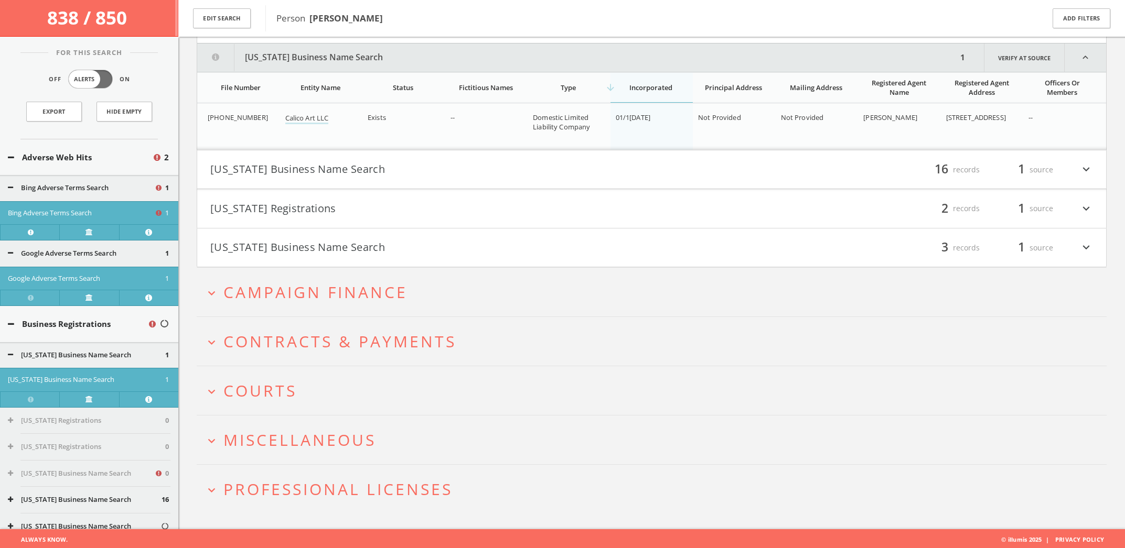
scroll to position [467, 1]
click at [543, 170] on button "[US_STATE] Business Name Search" at bounding box center [430, 170] width 441 height 18
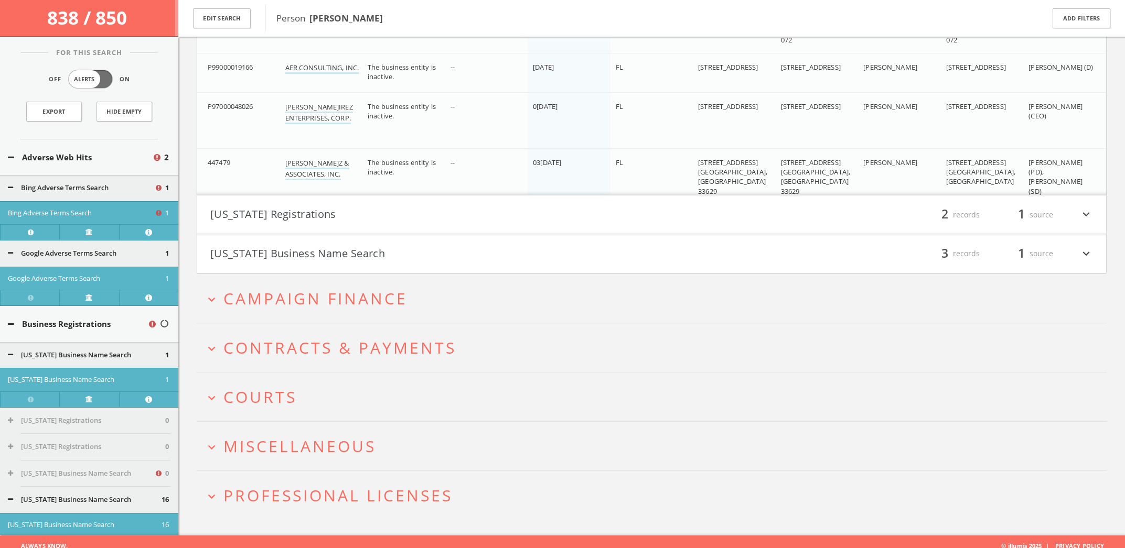
scroll to position [1113, 0]
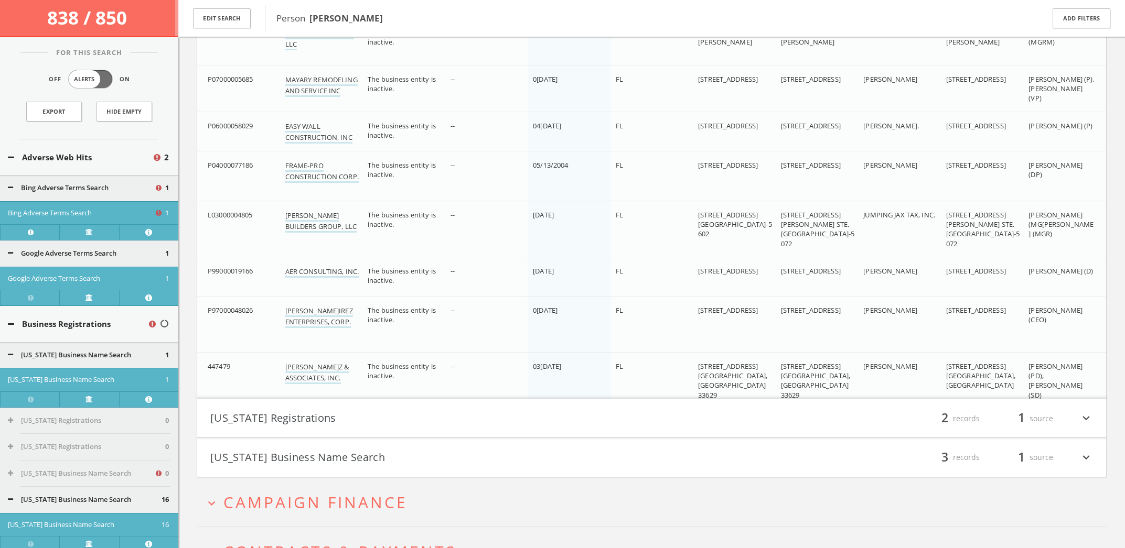
drag, startPoint x: 573, startPoint y: 413, endPoint x: 572, endPoint y: 406, distance: 7.4
click at [573, 412] on button "[US_STATE] Registrations" at bounding box center [430, 419] width 441 height 18
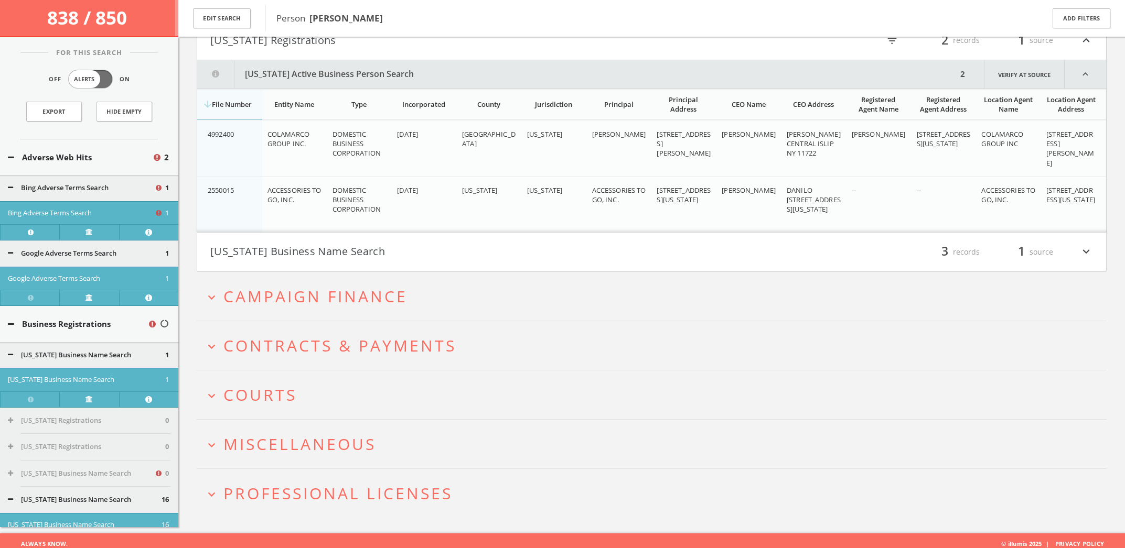
scroll to position [1497, 0]
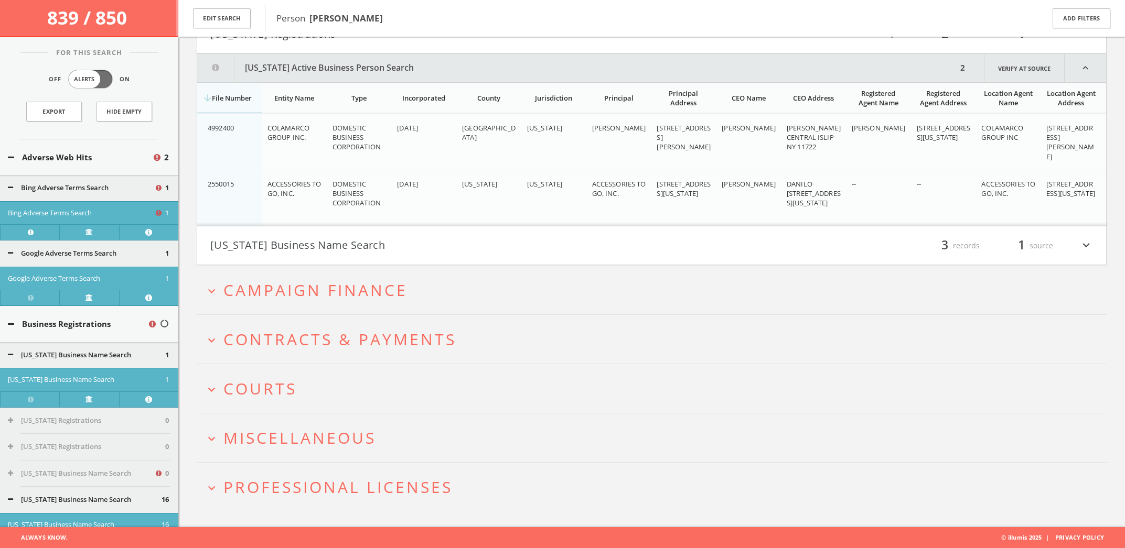
click at [457, 305] on h2 "expand_more Campaign Finance" at bounding box center [652, 290] width 910 height 49
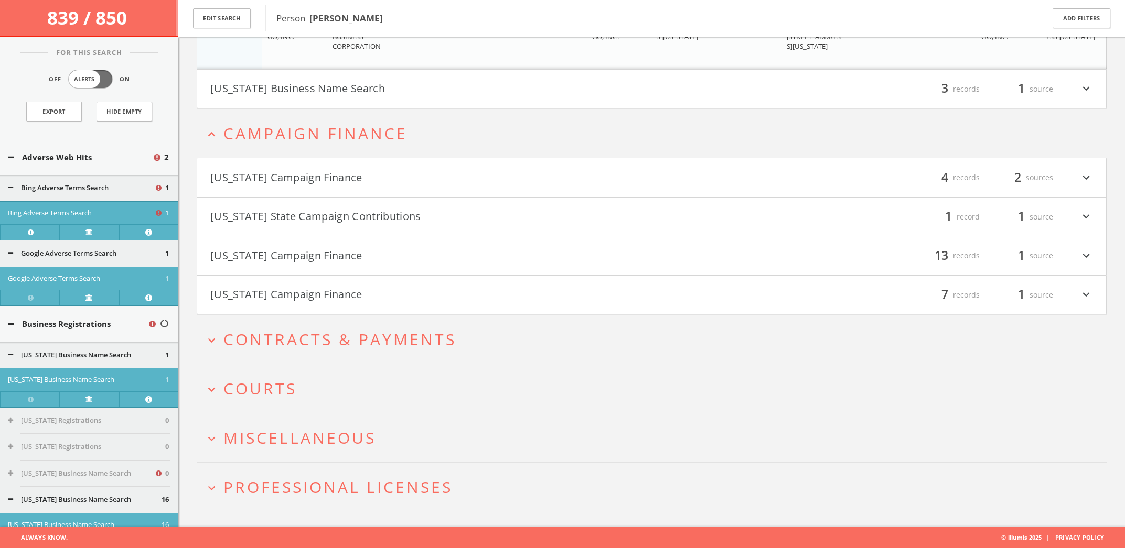
click at [470, 229] on h4 "[US_STATE] State Campaign Contributions filter_list 1 record 1 source expand_mo…" at bounding box center [651, 217] width 909 height 39
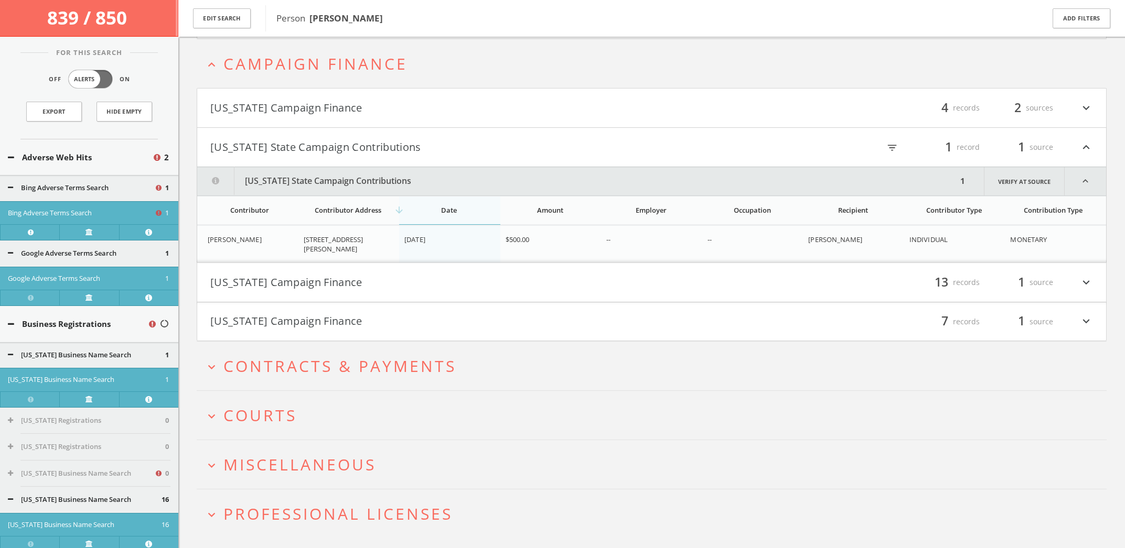
scroll to position [1751, 0]
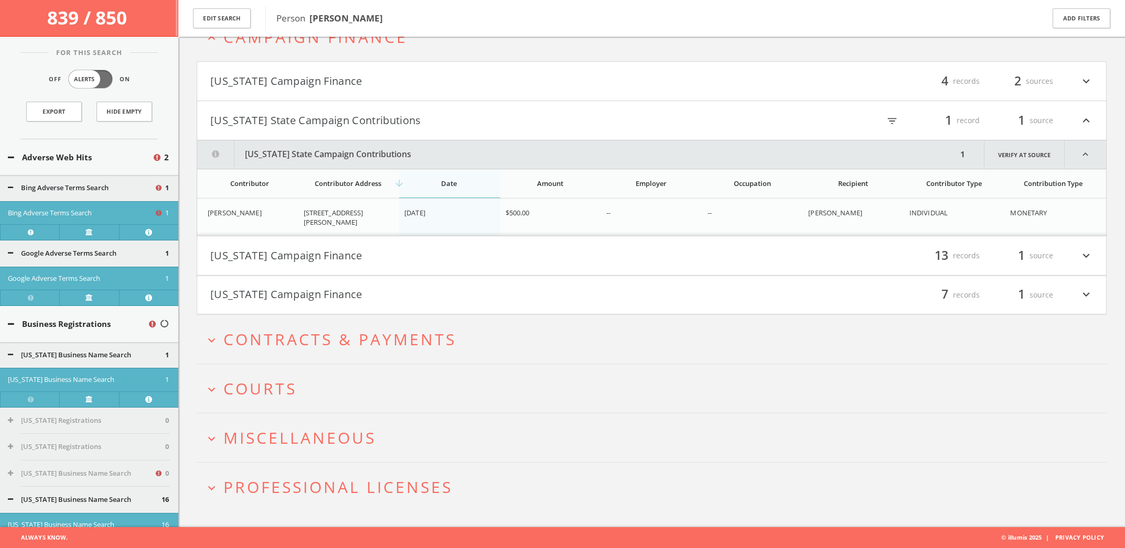
click at [434, 260] on button "[US_STATE] Campaign Finance" at bounding box center [430, 256] width 441 height 18
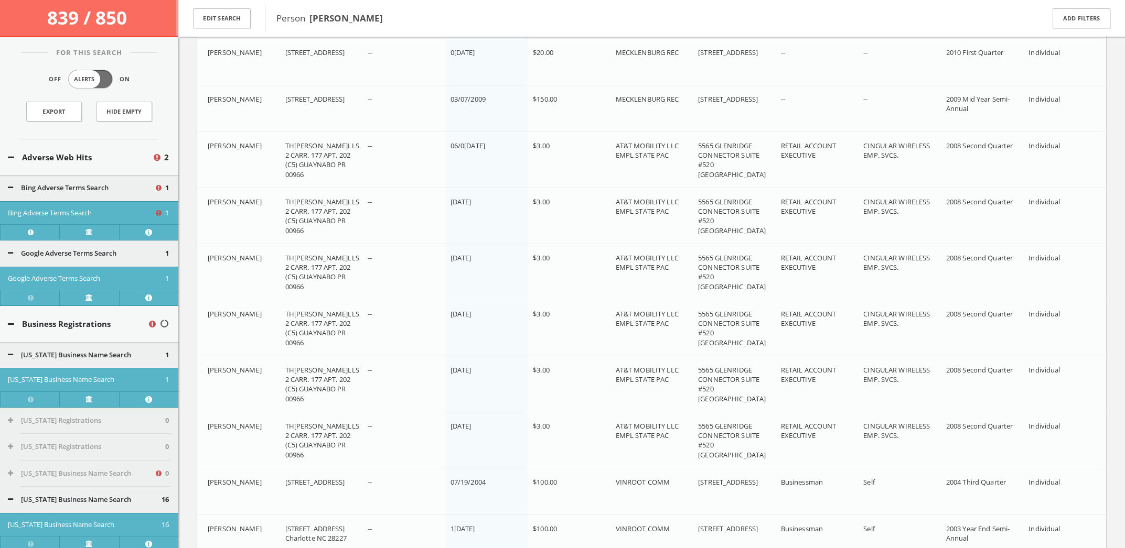
scroll to position [2138, 0]
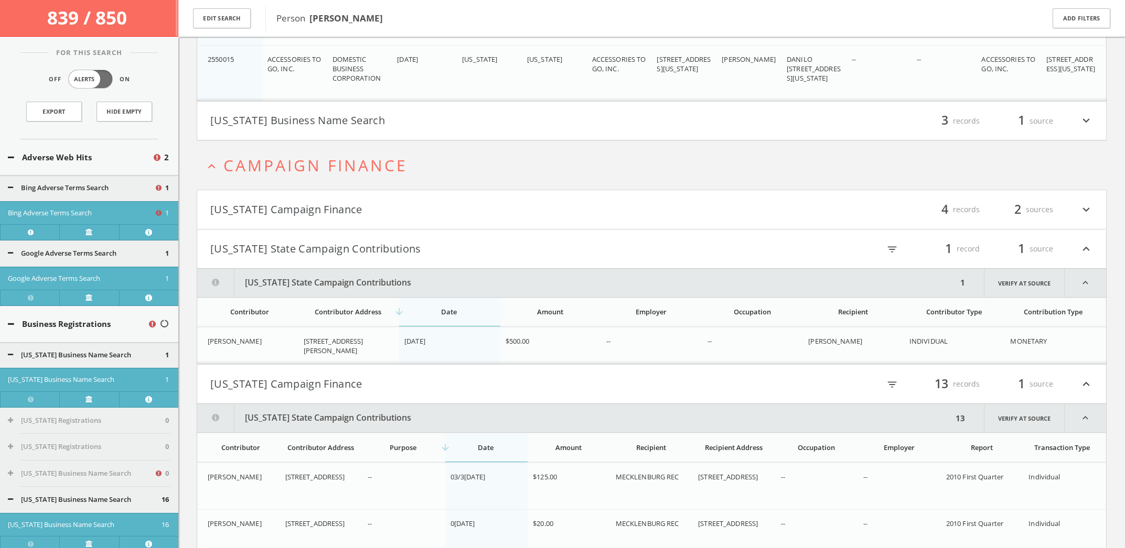
click at [311, 169] on span "Campaign Finance" at bounding box center [315, 165] width 184 height 21
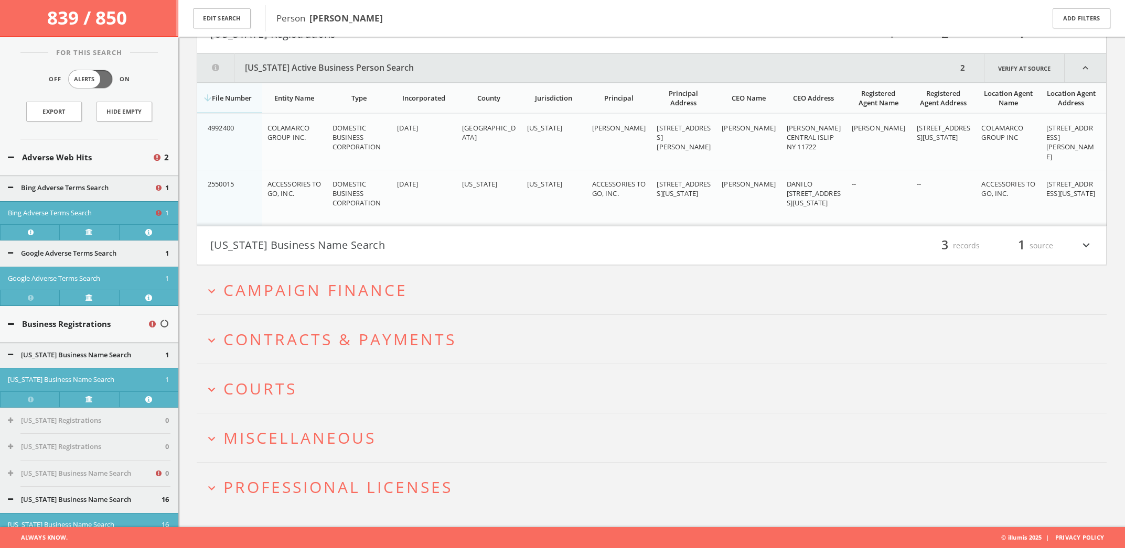
click at [383, 335] on span "Contracts & Payments" at bounding box center [339, 339] width 233 height 21
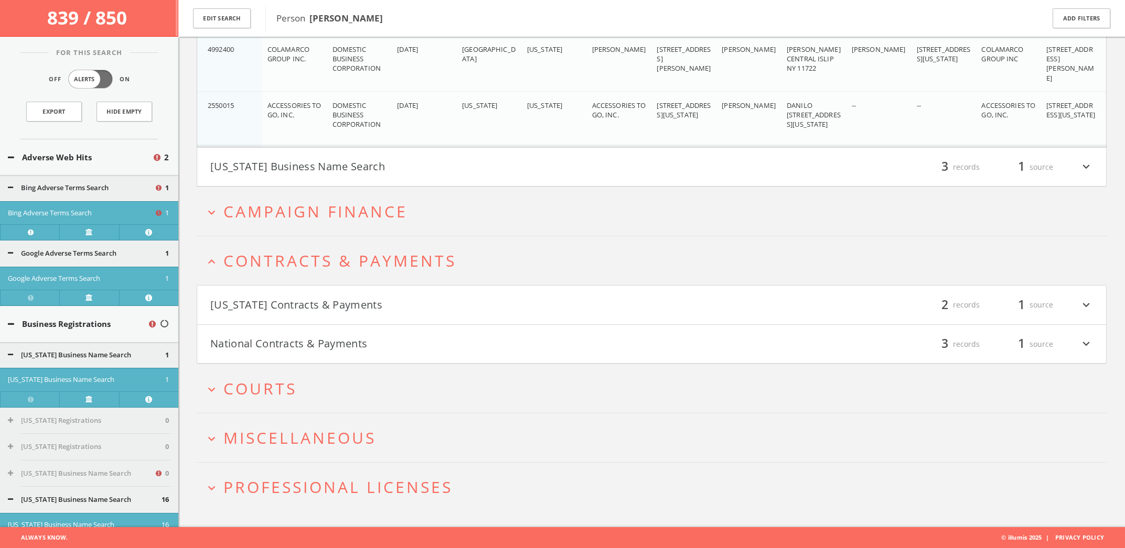
click at [405, 306] on button "[US_STATE] Contracts & Payments" at bounding box center [430, 305] width 441 height 18
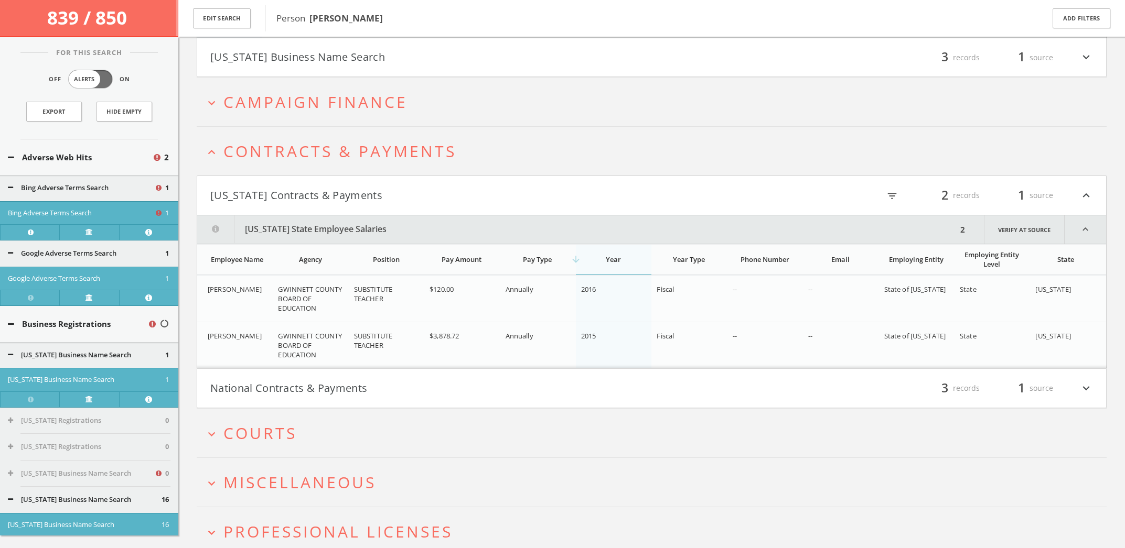
scroll to position [1730, 0]
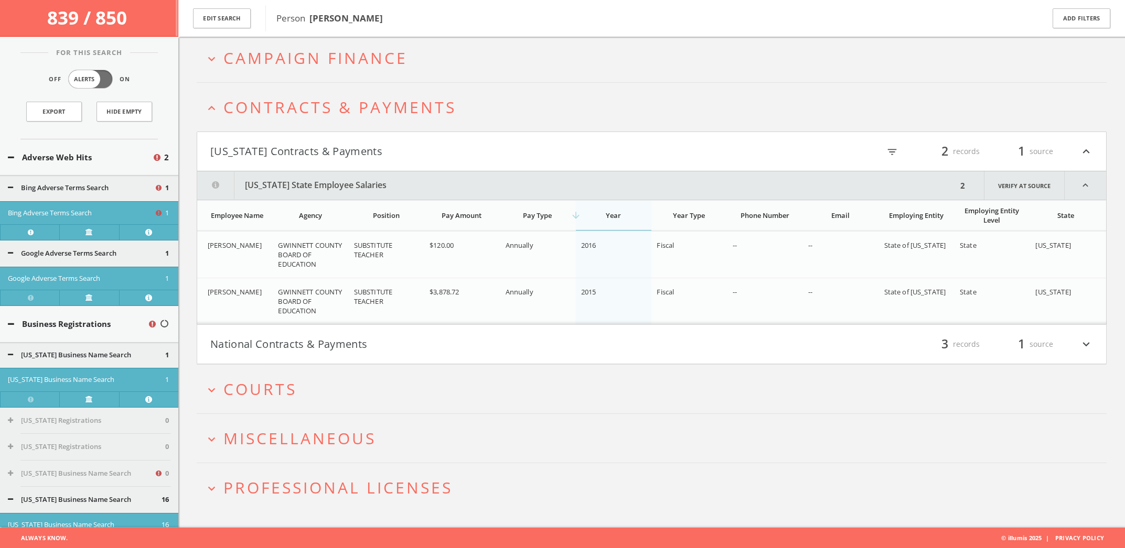
click at [462, 159] on button "[US_STATE] Contracts & Payments" at bounding box center [430, 152] width 441 height 18
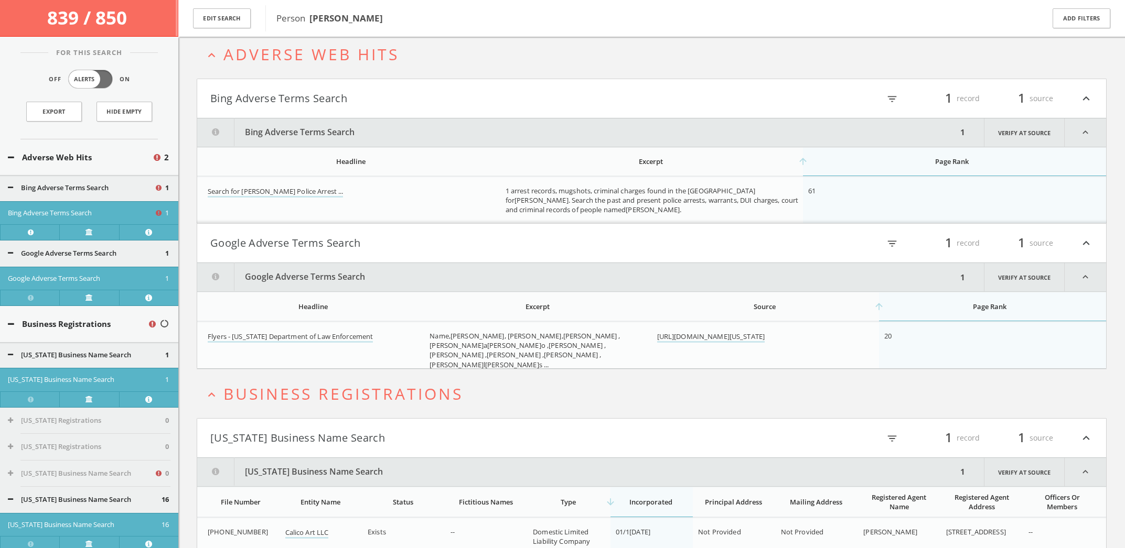
scroll to position [51, 0]
click at [382, 396] on span "Business Registrations" at bounding box center [343, 394] width 240 height 21
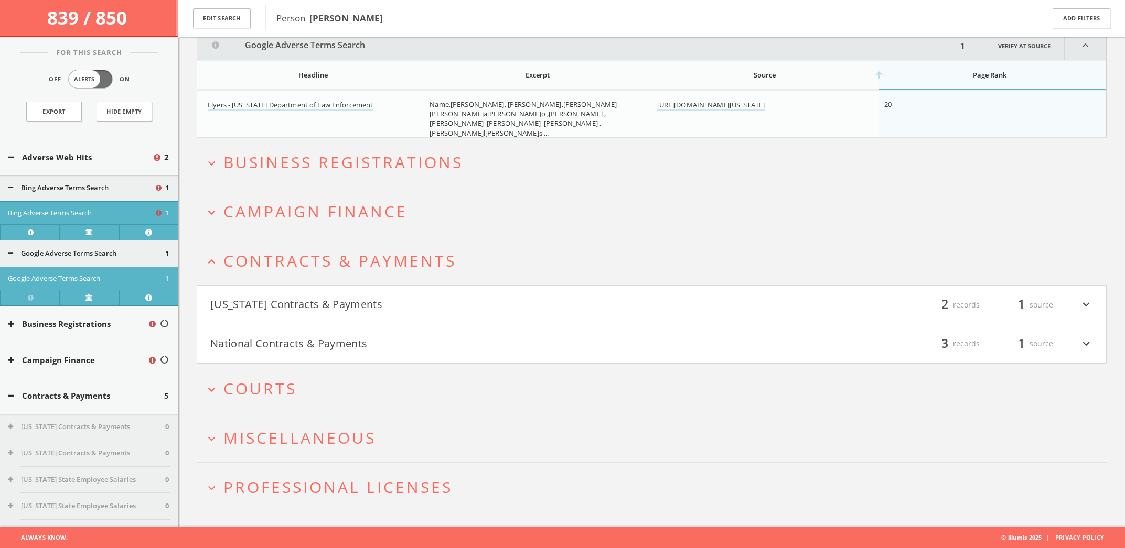
scroll to position [284, 0]
click at [275, 391] on span "Courts" at bounding box center [259, 389] width 73 height 21
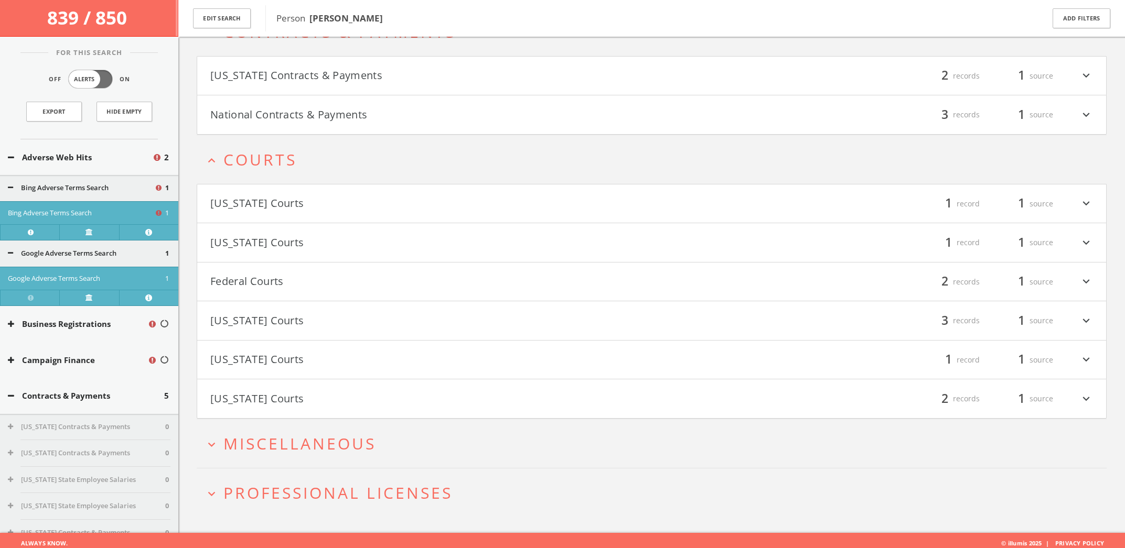
scroll to position [519, 0]
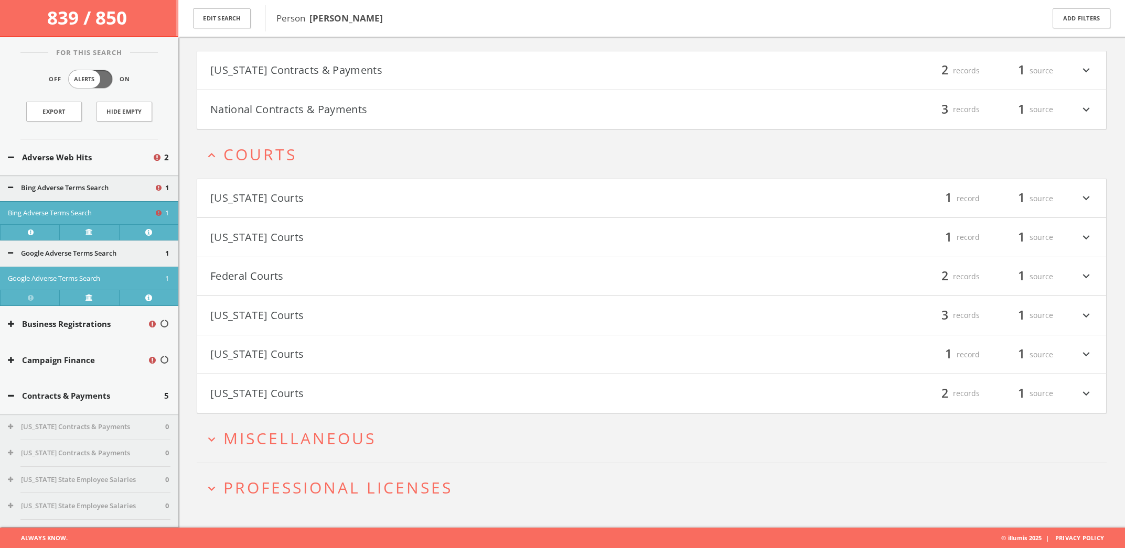
click at [287, 200] on button "[US_STATE] Courts" at bounding box center [430, 199] width 441 height 18
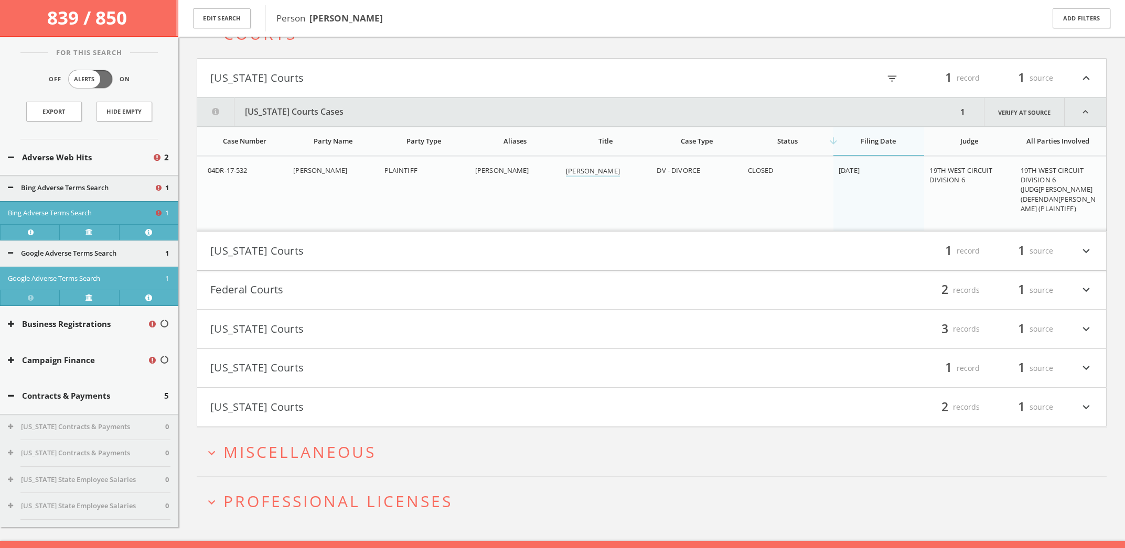
scroll to position [653, 0]
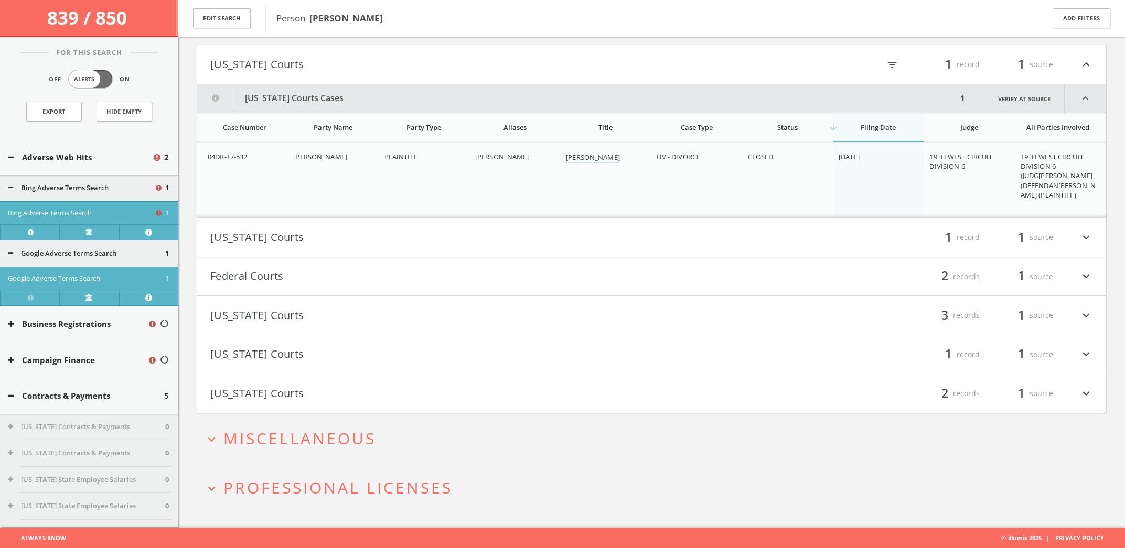
click at [290, 245] on button "[US_STATE] Courts" at bounding box center [430, 238] width 441 height 18
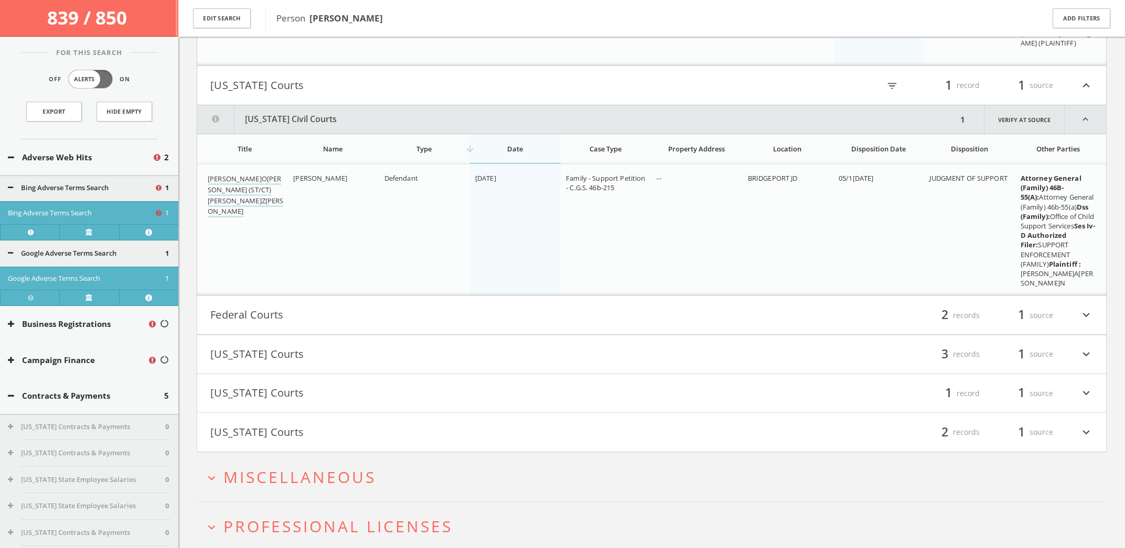
scroll to position [844, 0]
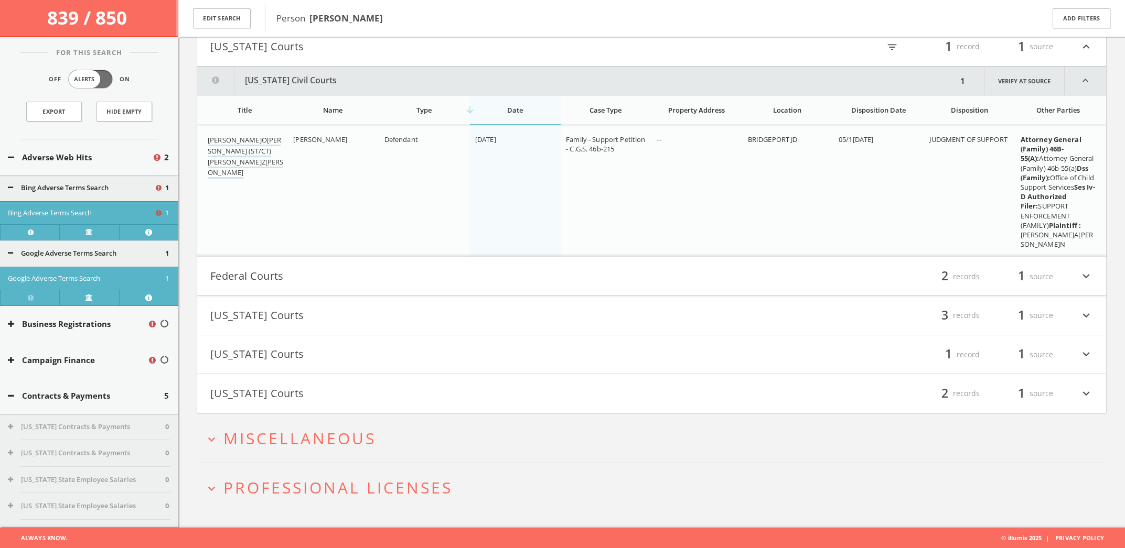
click at [292, 283] on button "Federal Courts" at bounding box center [430, 277] width 441 height 18
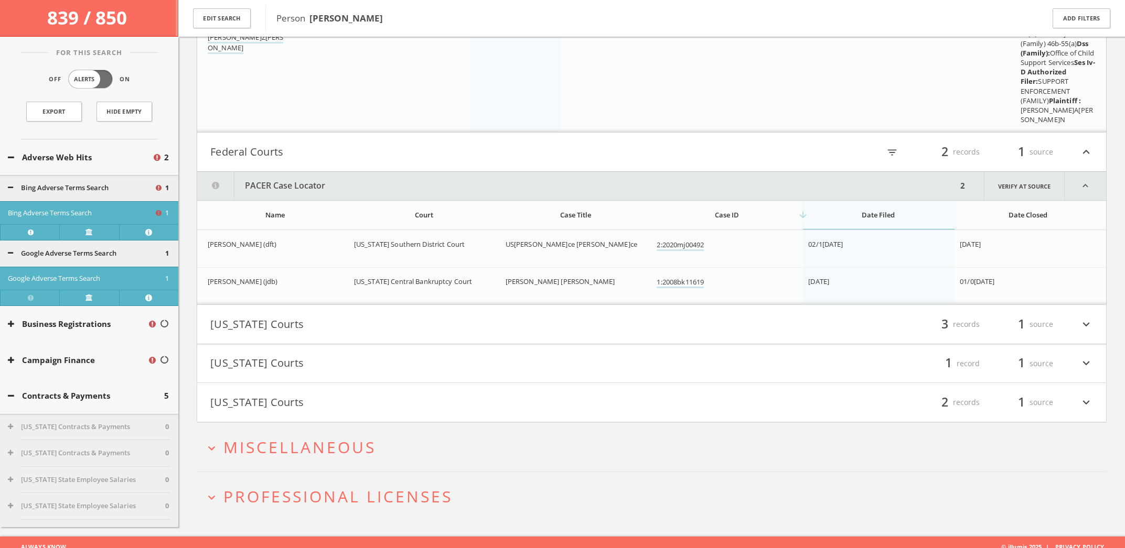
scroll to position [977, 0]
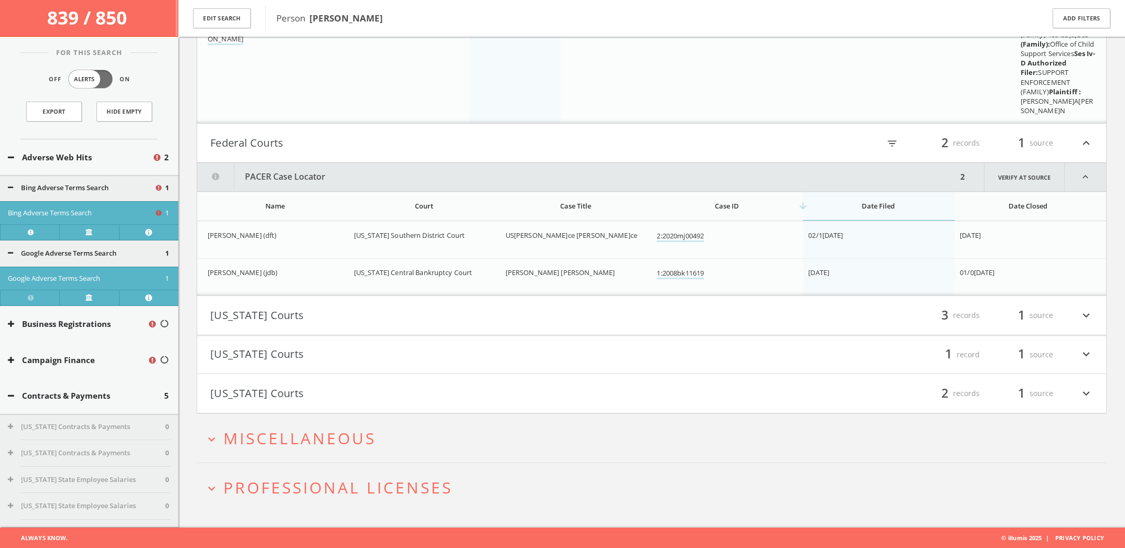
click at [307, 319] on button "[US_STATE] Courts" at bounding box center [430, 316] width 441 height 18
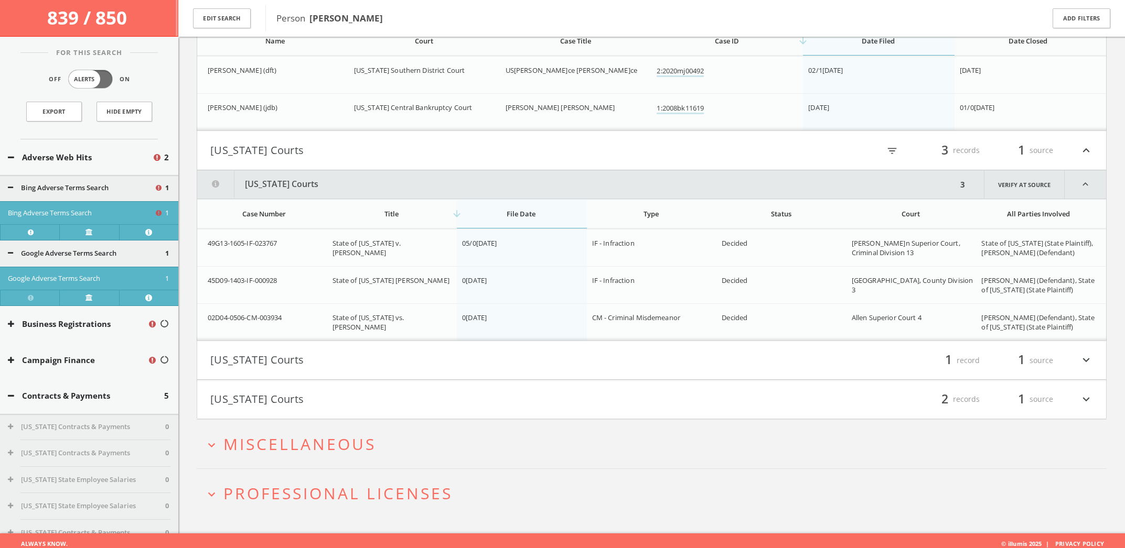
scroll to position [1148, 0]
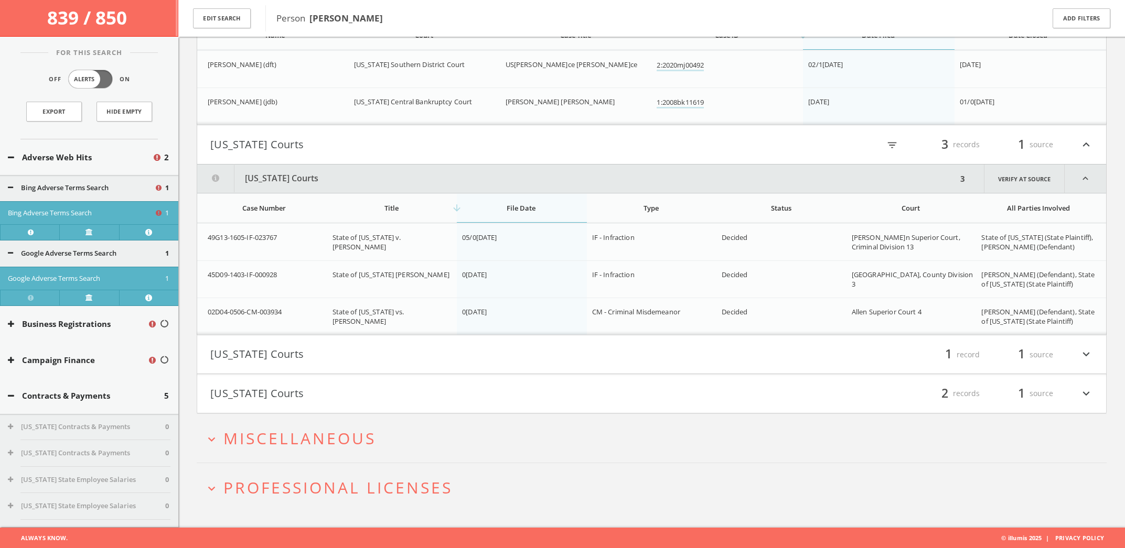
click at [321, 350] on button "[US_STATE] Courts" at bounding box center [430, 355] width 441 height 18
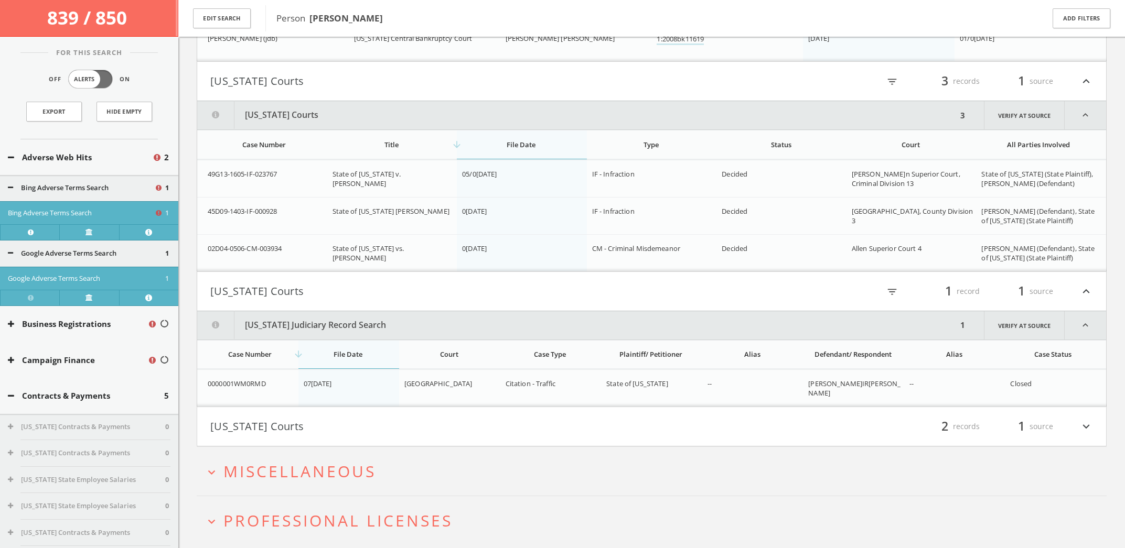
scroll to position [1245, 0]
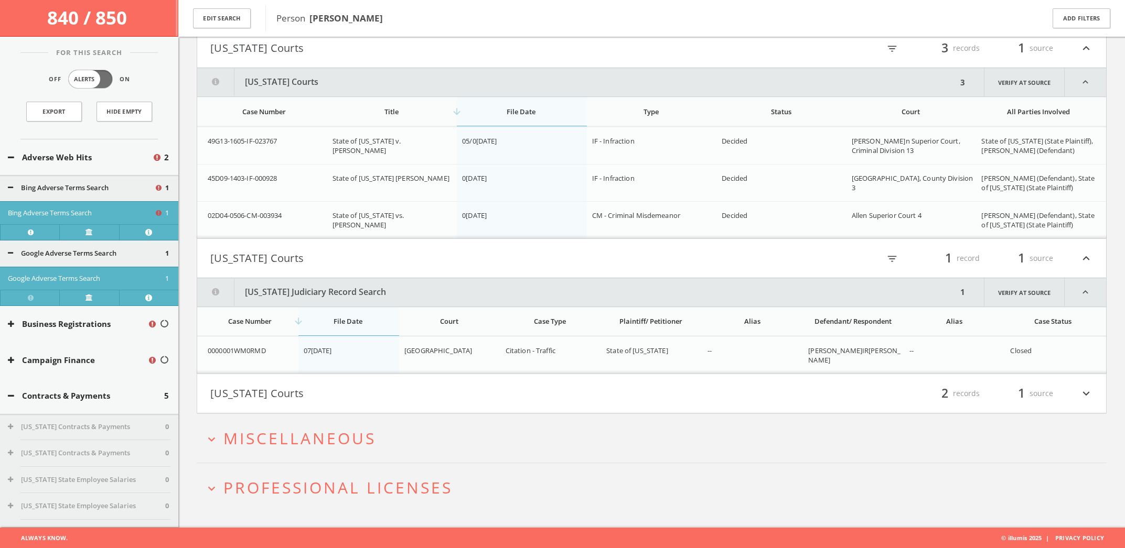
click at [351, 401] on button "[US_STATE] Courts" at bounding box center [430, 394] width 441 height 18
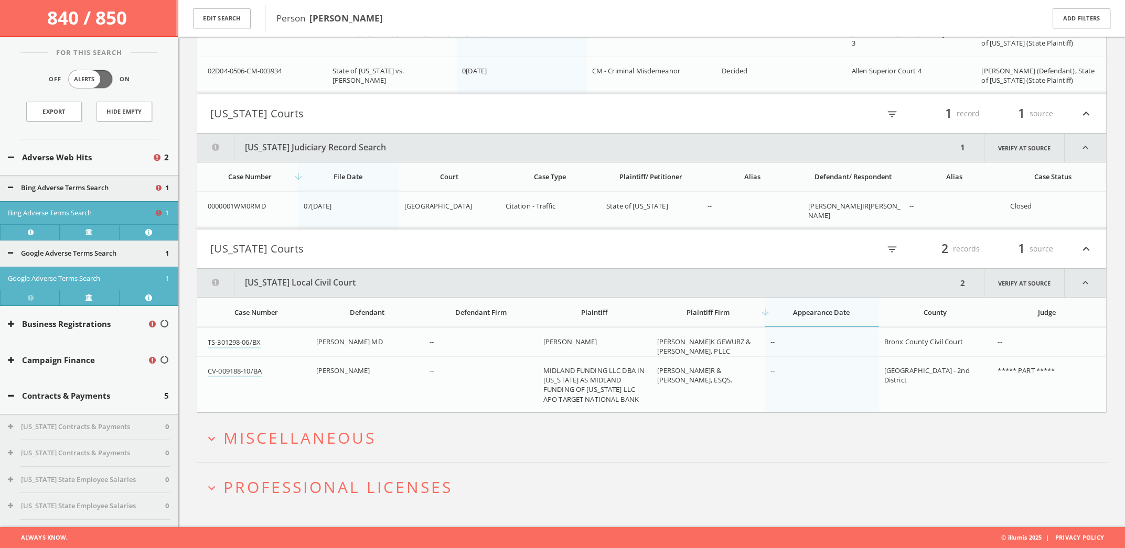
scroll to position [1389, 0]
click at [360, 438] on span "Miscellaneous" at bounding box center [299, 438] width 153 height 21
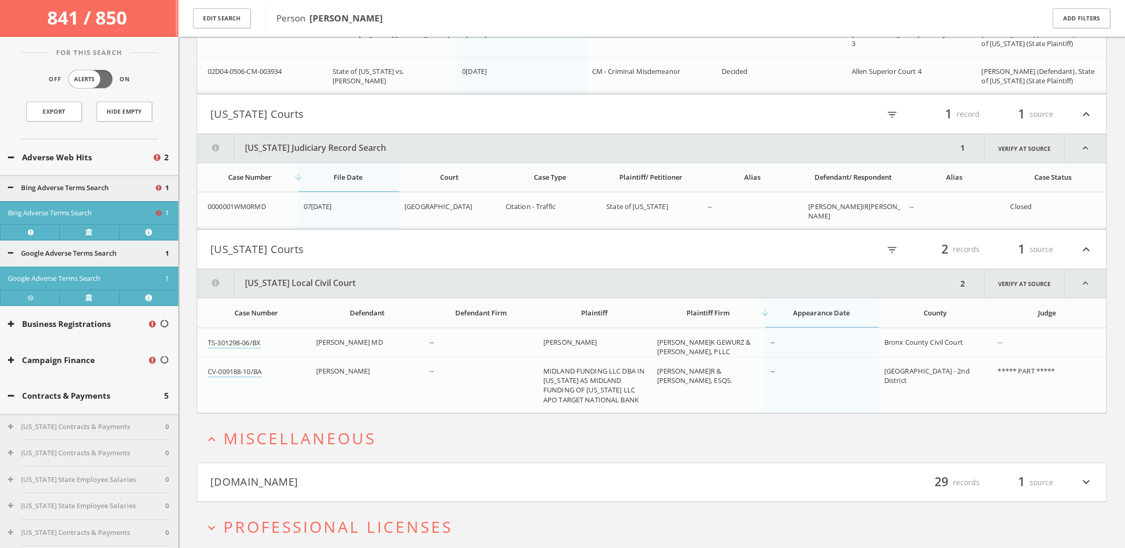
scroll to position [1429, 0]
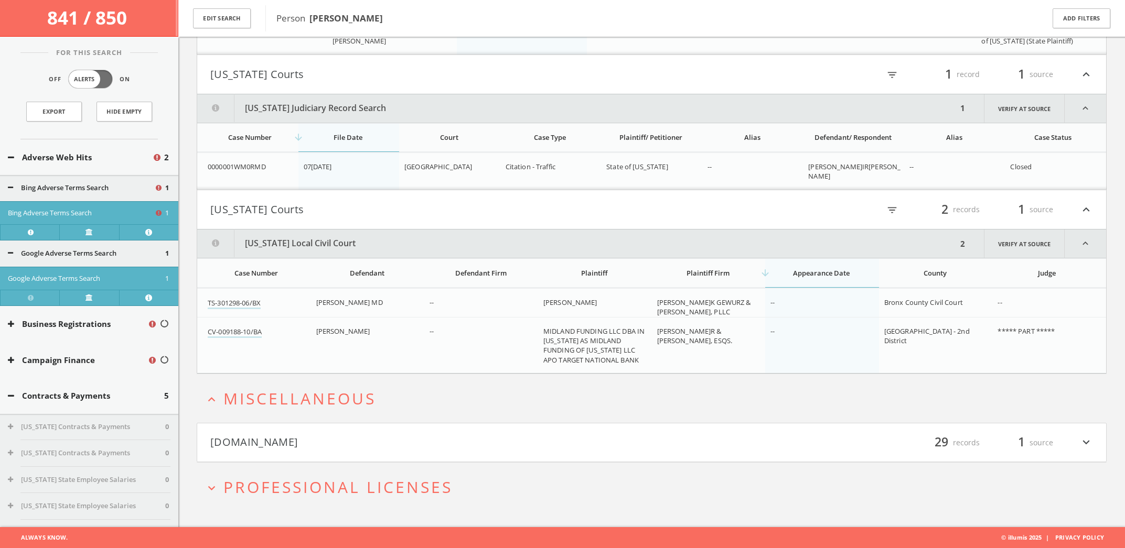
click at [357, 433] on h4 "[DOMAIN_NAME] filter_list 29 records 1 source expand_more" at bounding box center [651, 443] width 909 height 39
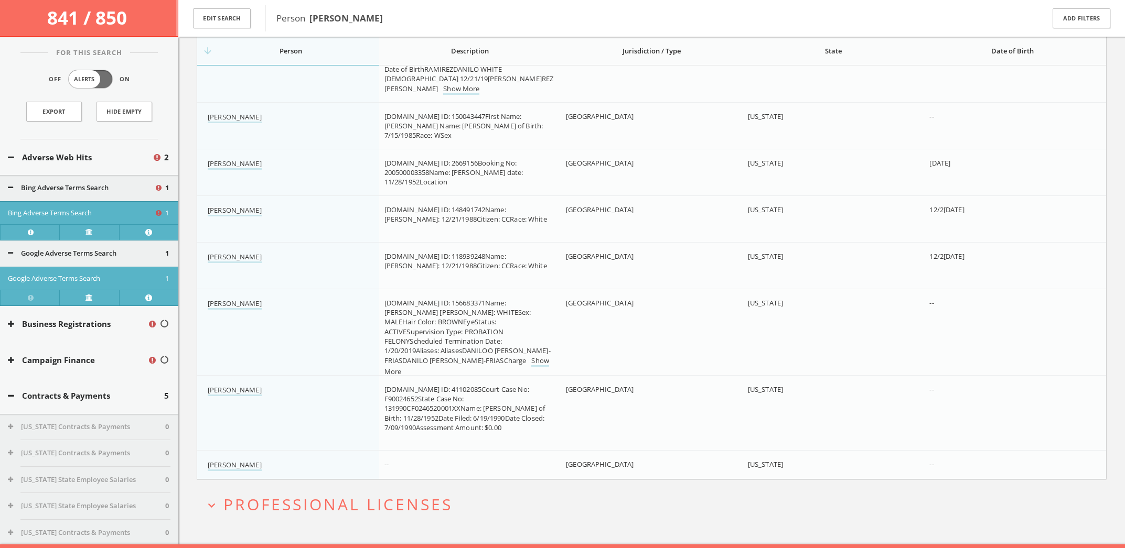
scroll to position [2854, 0]
click at [262, 465] on link "[PERSON_NAME]" at bounding box center [235, 466] width 54 height 11
drag, startPoint x: 356, startPoint y: 508, endPoint x: 363, endPoint y: 493, distance: 16.2
click at [357, 507] on span "Professional Licenses" at bounding box center [337, 504] width 229 height 21
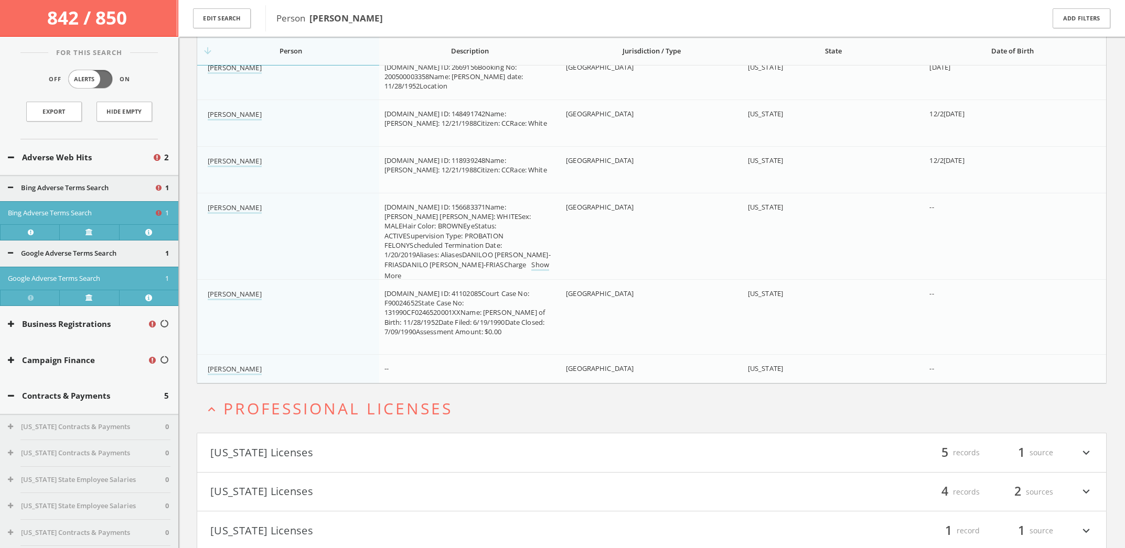
scroll to position [2989, 0]
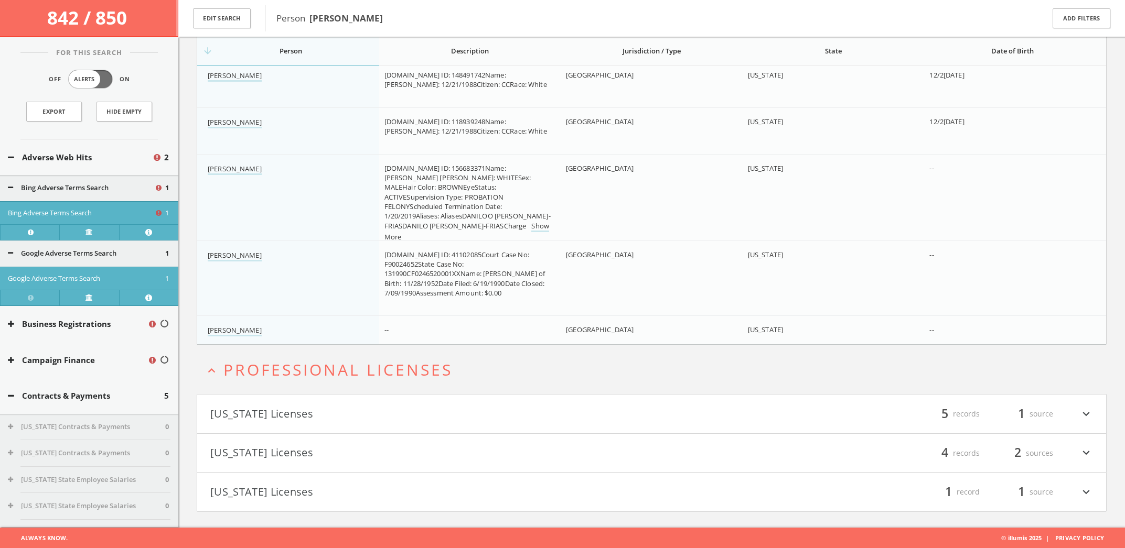
click at [401, 495] on button "[US_STATE] Licenses" at bounding box center [430, 492] width 441 height 18
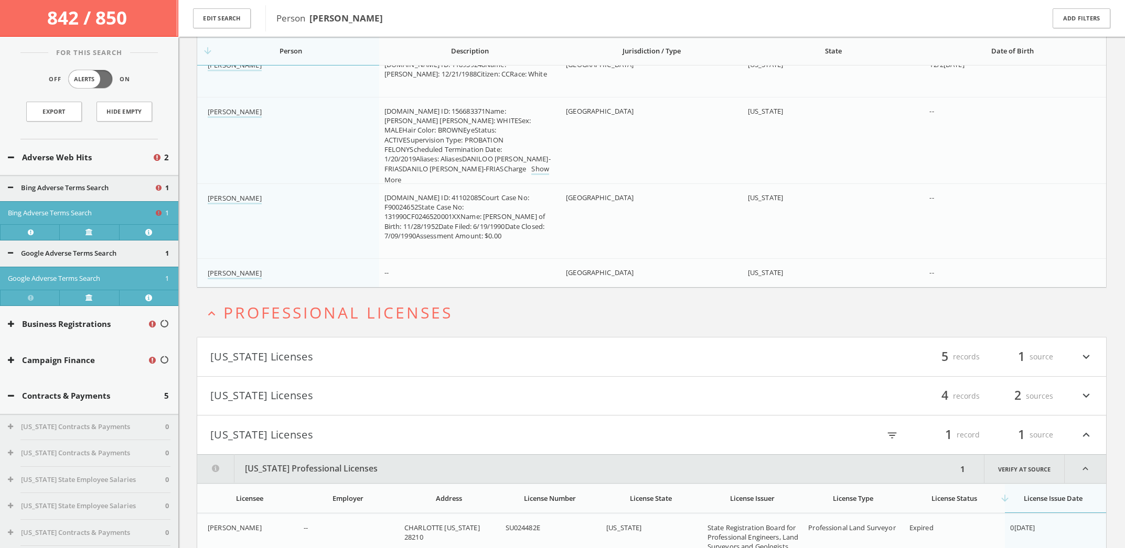
scroll to position [3104, 0]
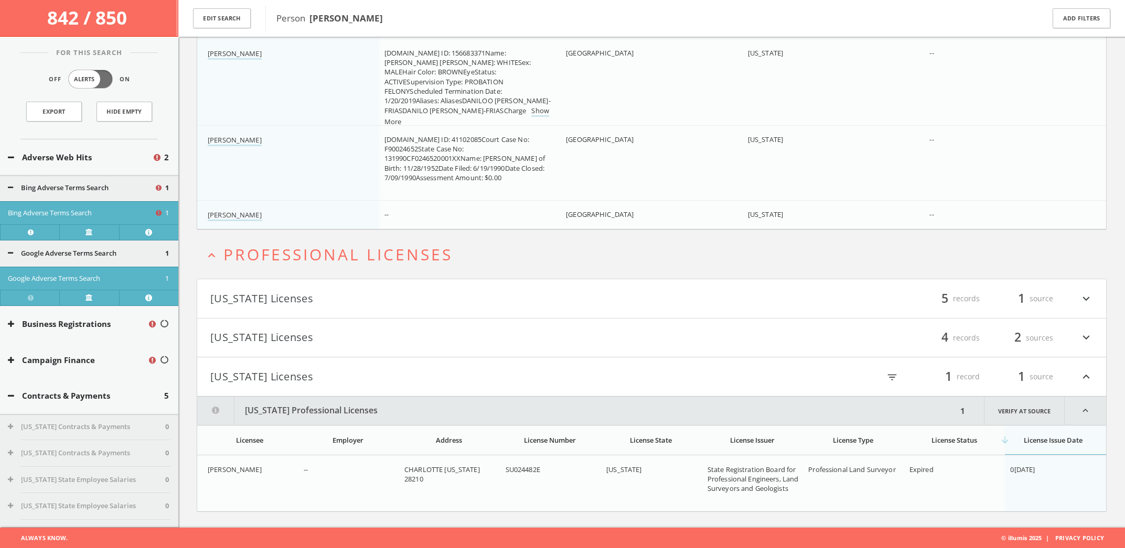
click at [409, 370] on button "[US_STATE] Licenses" at bounding box center [430, 377] width 441 height 18
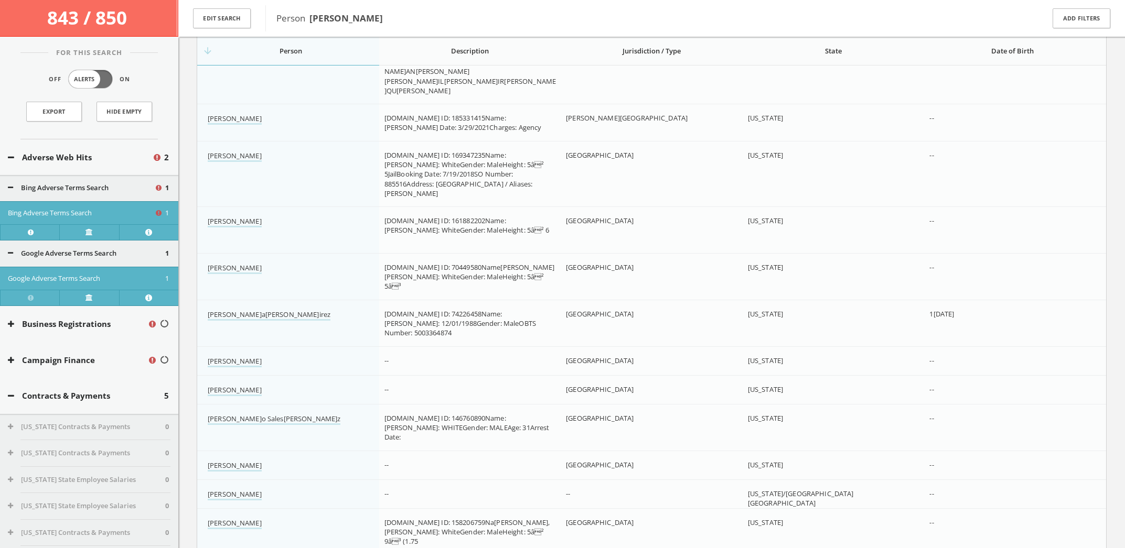
scroll to position [2224, 0]
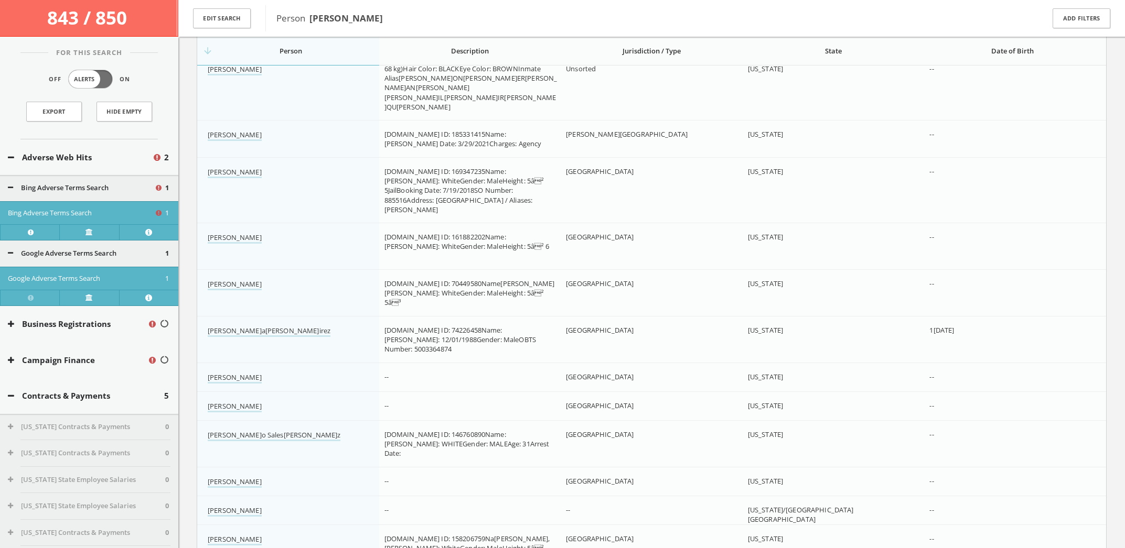
click at [13, 187] on icon at bounding box center [10, 188] width 5 height 7
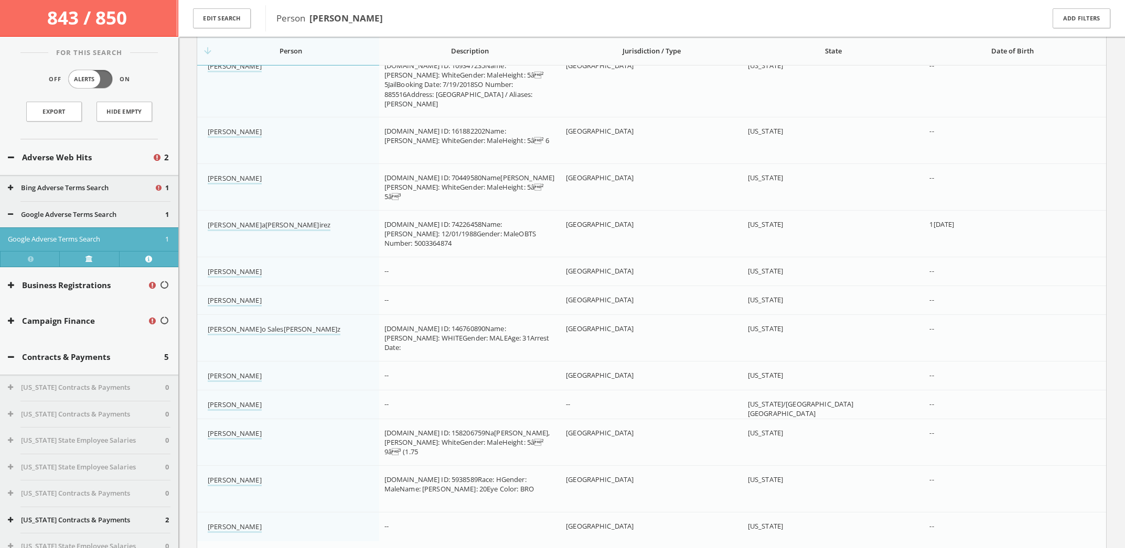
click at [10, 211] on icon at bounding box center [10, 214] width 5 height 7
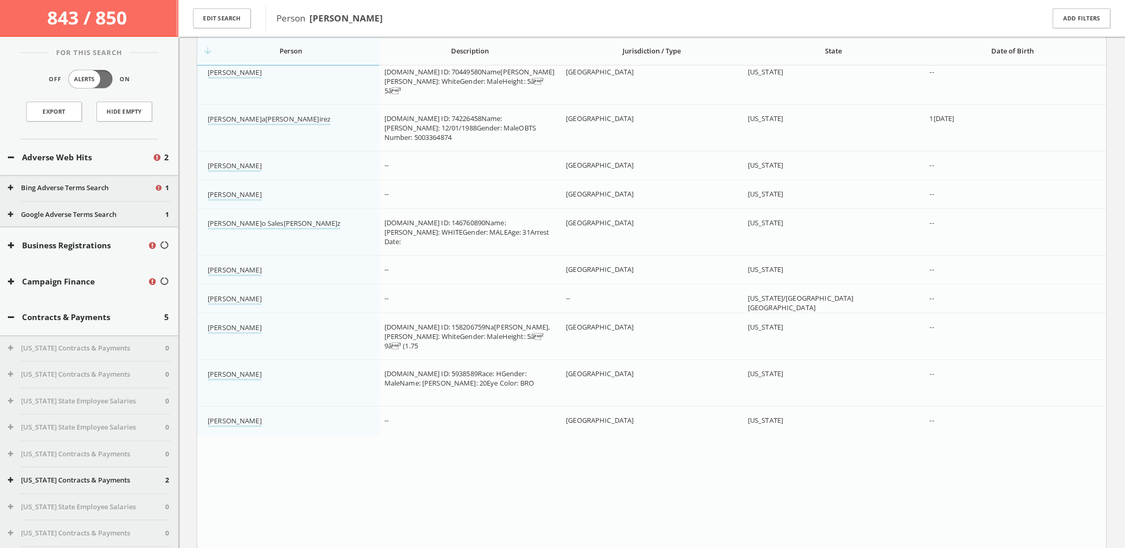
click at [11, 243] on icon at bounding box center [11, 246] width 6 height 8
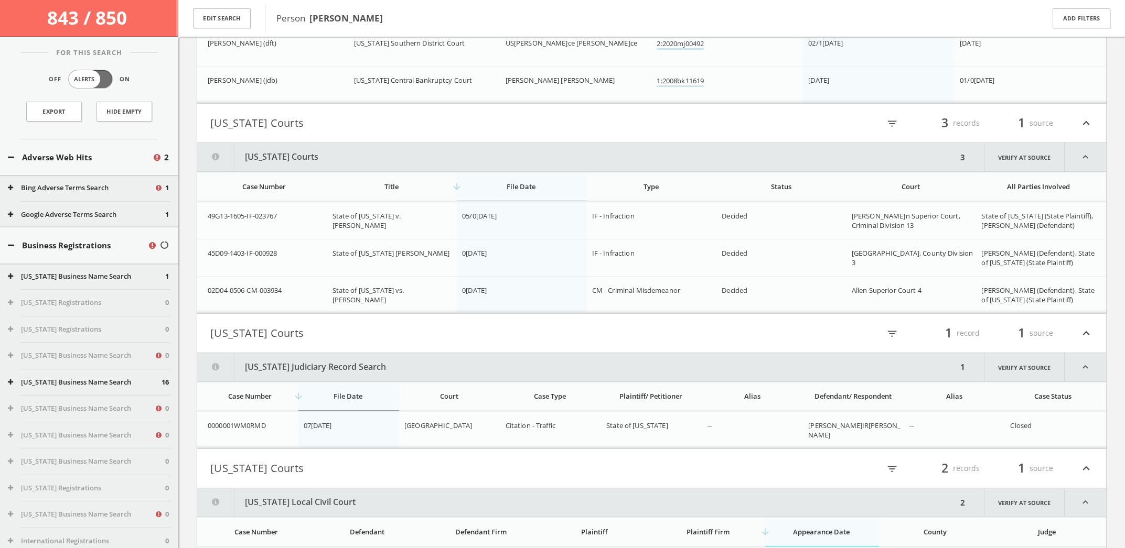
click at [11, 243] on html "Search History Alerts Votes [PERSON_NAME] Edit Profile Change Password Security…" at bounding box center [562, 379] width 1125 height 2988
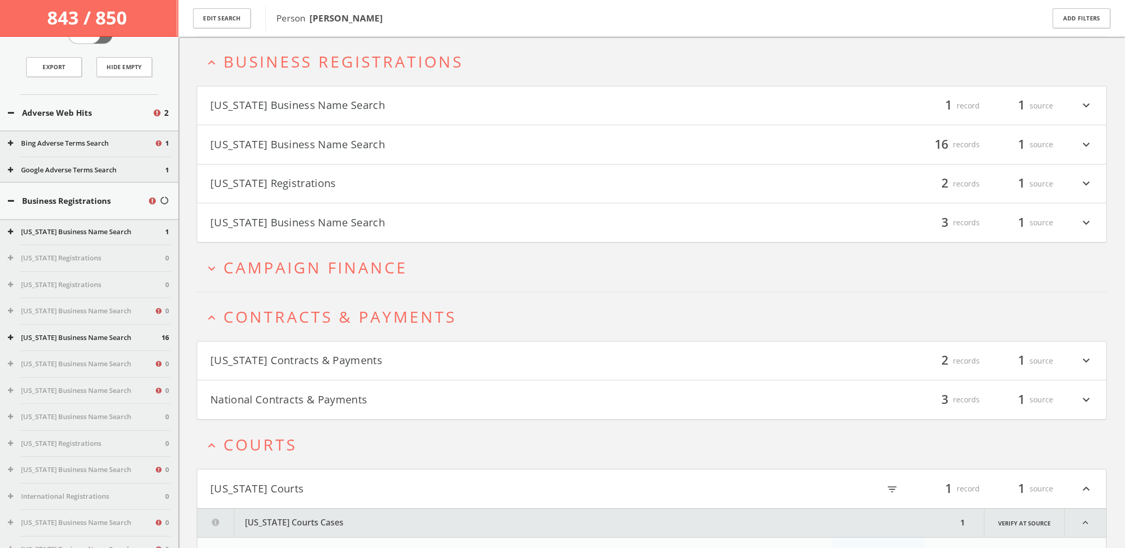
scroll to position [42, 0]
click at [9, 200] on icon at bounding box center [11, 204] width 6 height 8
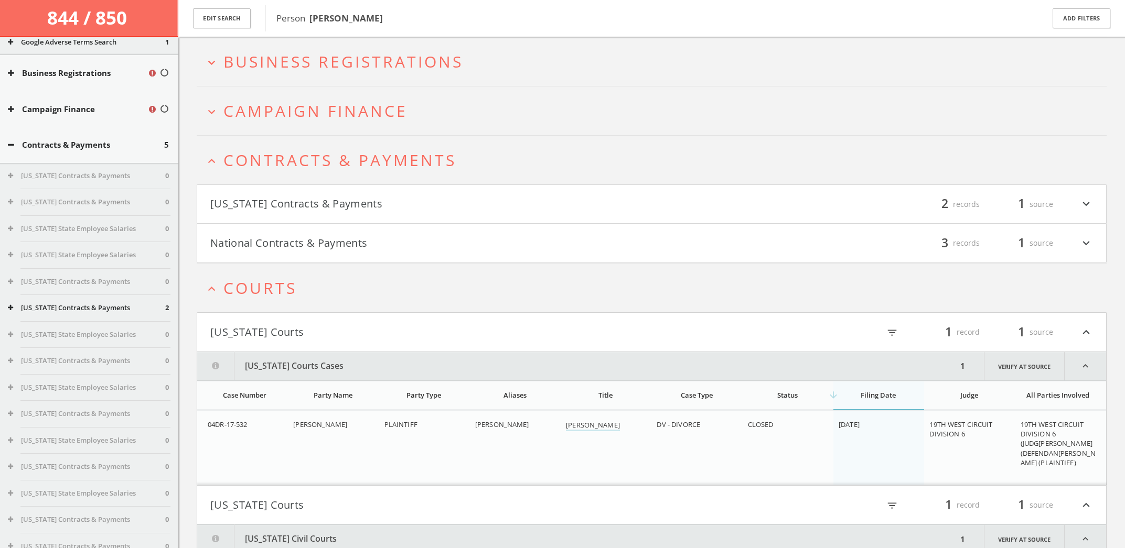
scroll to position [170, 0]
click at [265, 103] on span "Campaign Finance" at bounding box center [315, 110] width 184 height 21
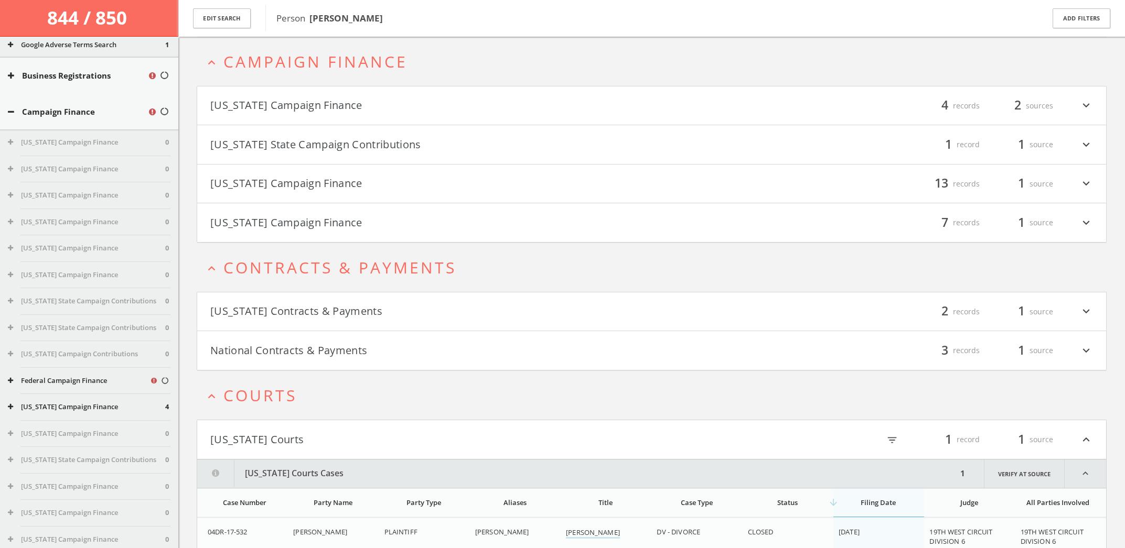
click at [312, 142] on button "[US_STATE] State Campaign Contributions" at bounding box center [430, 145] width 441 height 18
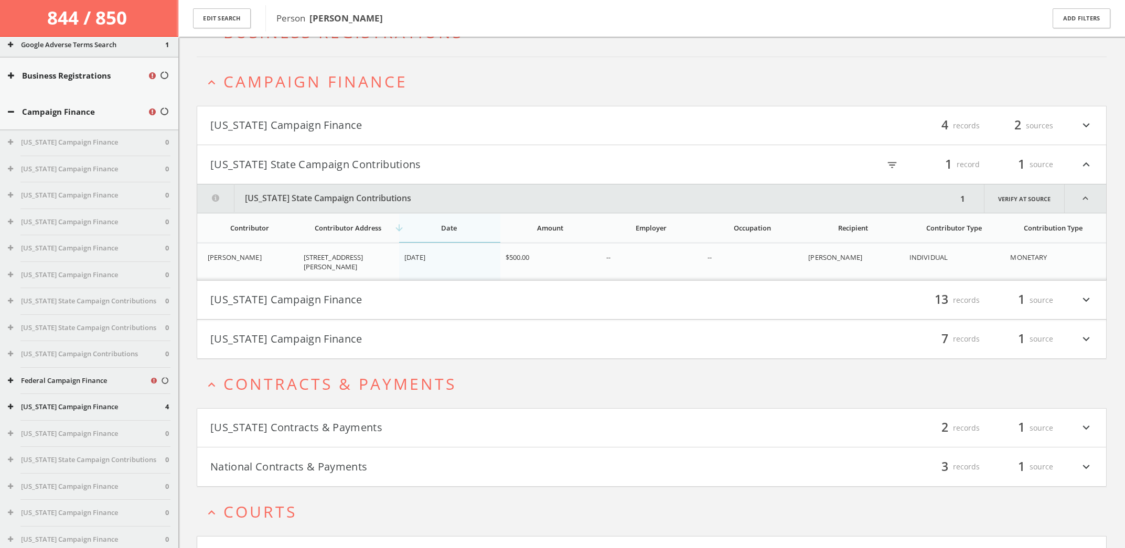
scroll to position [198, 0]
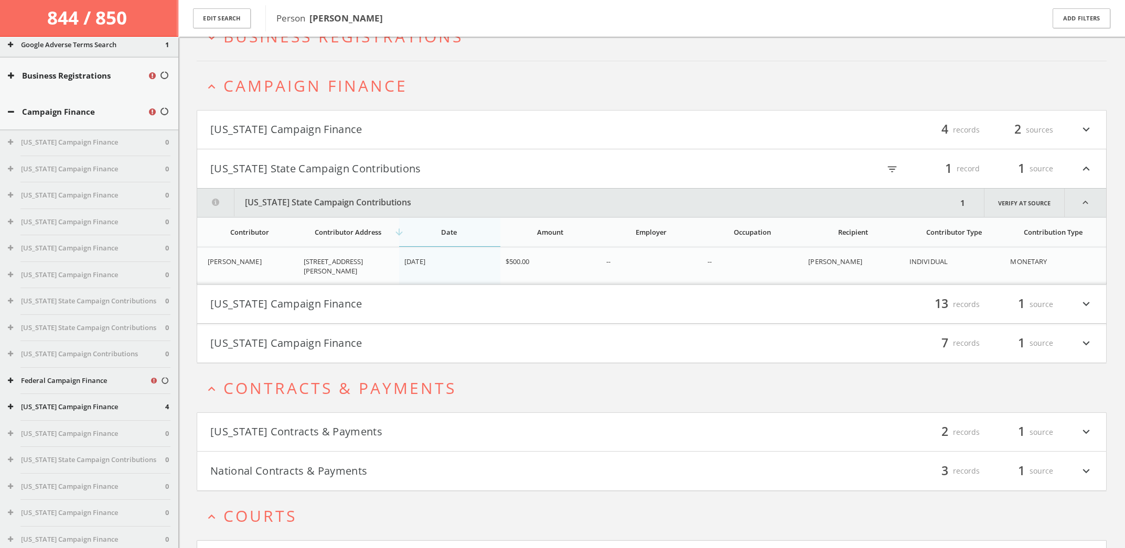
click at [307, 170] on button "[US_STATE] State Campaign Contributions" at bounding box center [430, 169] width 441 height 18
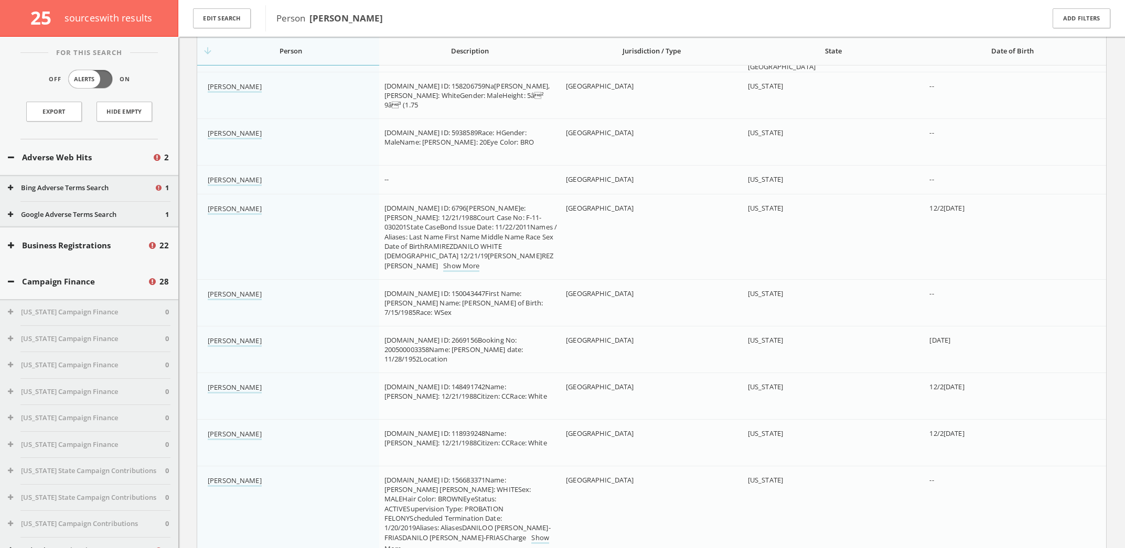
scroll to position [2663, 0]
click at [67, 117] on link "Export" at bounding box center [54, 112] width 56 height 20
